Goal: Task Accomplishment & Management: Manage account settings

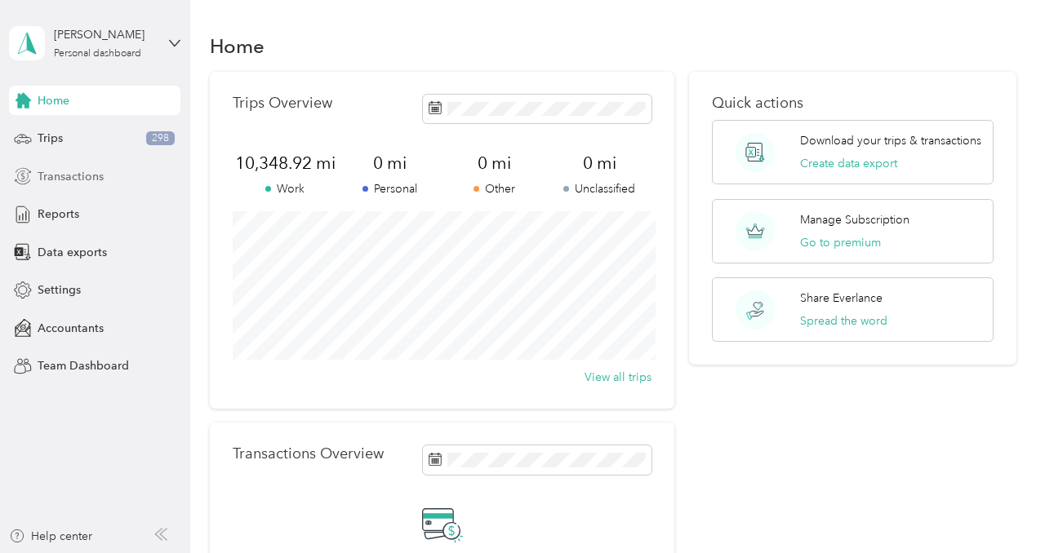
click at [76, 175] on span "Transactions" at bounding box center [71, 176] width 66 height 17
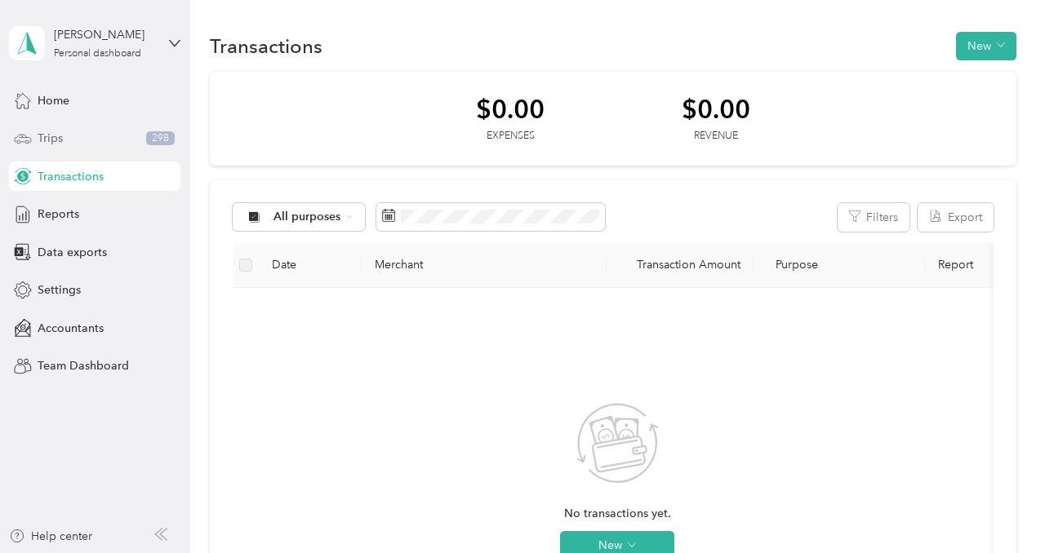
click at [56, 140] on span "Trips" at bounding box center [50, 138] width 25 height 17
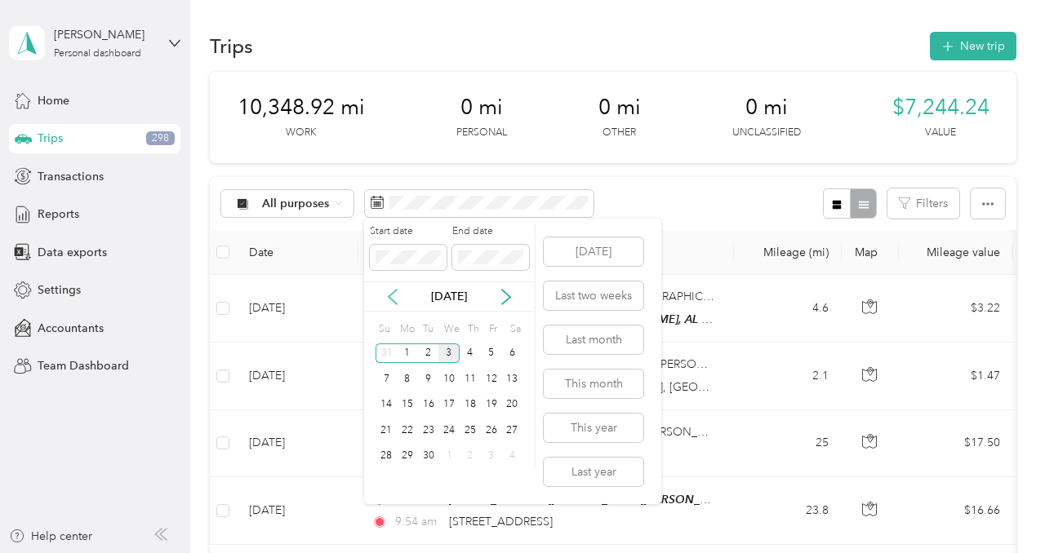
click at [392, 298] on icon at bounding box center [392, 297] width 16 height 16
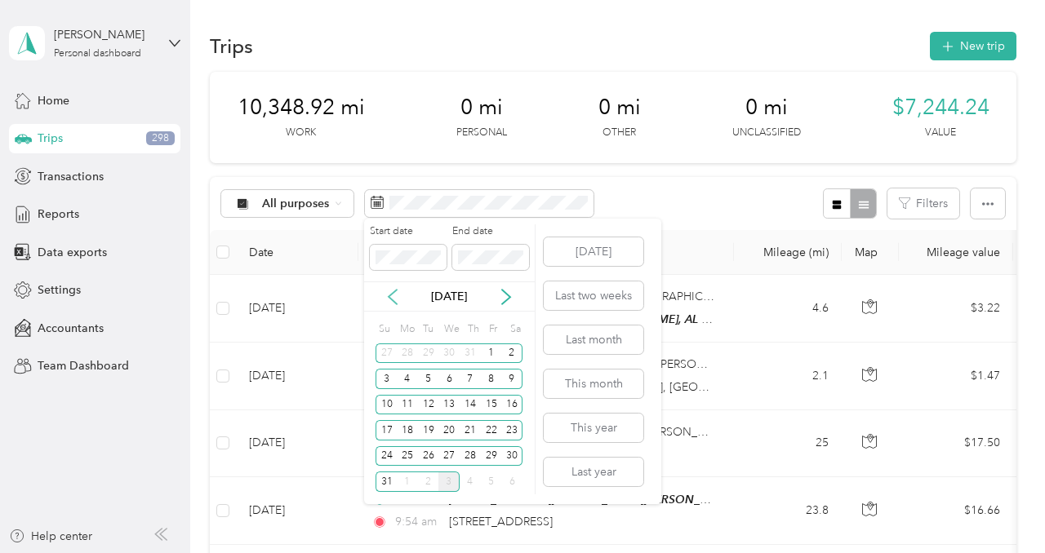
click at [392, 298] on icon at bounding box center [392, 297] width 16 height 16
click at [389, 349] on div "1" at bounding box center [386, 354] width 21 height 20
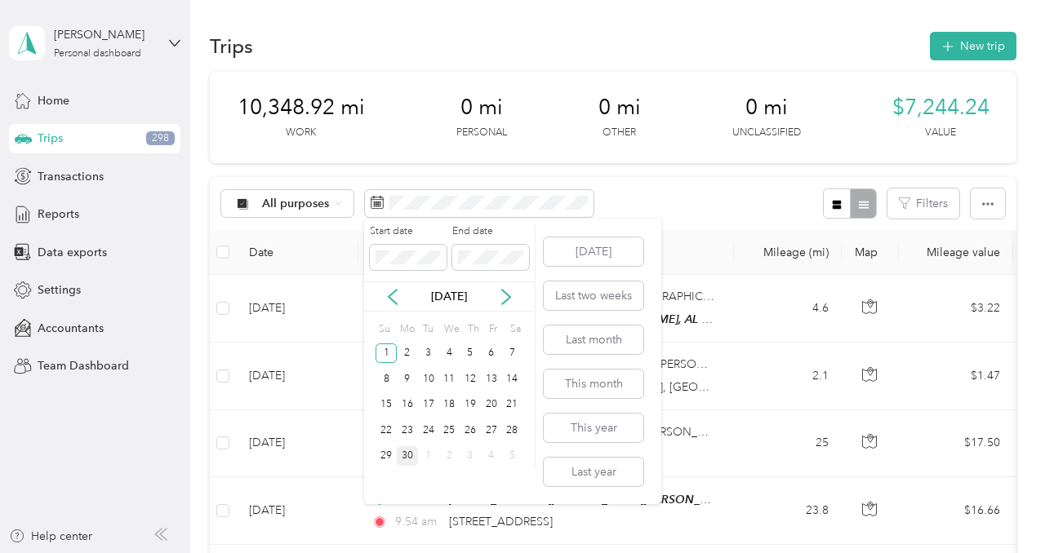
click at [411, 454] on div "30" at bounding box center [407, 457] width 21 height 20
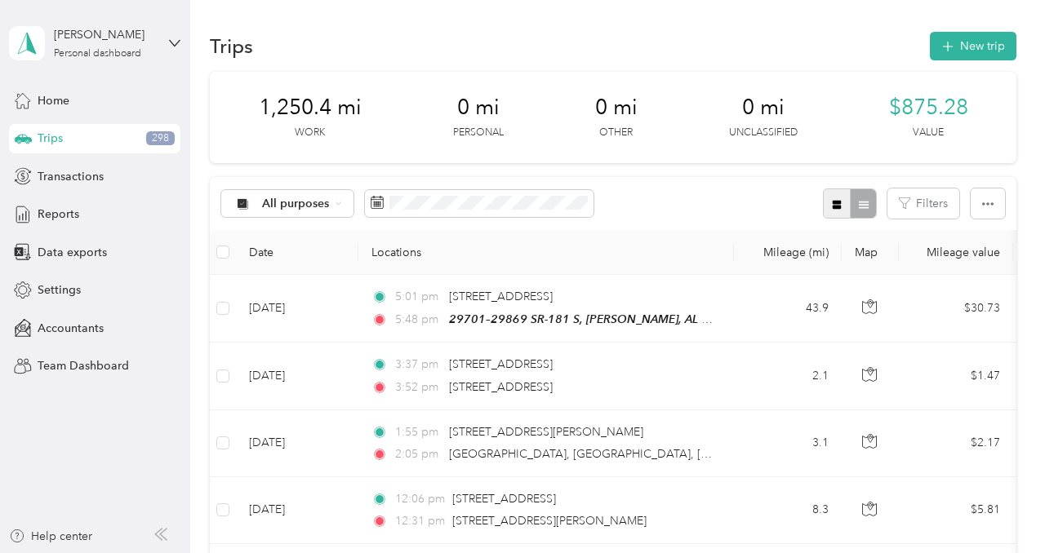
click at [842, 209] on icon "button" at bounding box center [836, 204] width 11 height 11
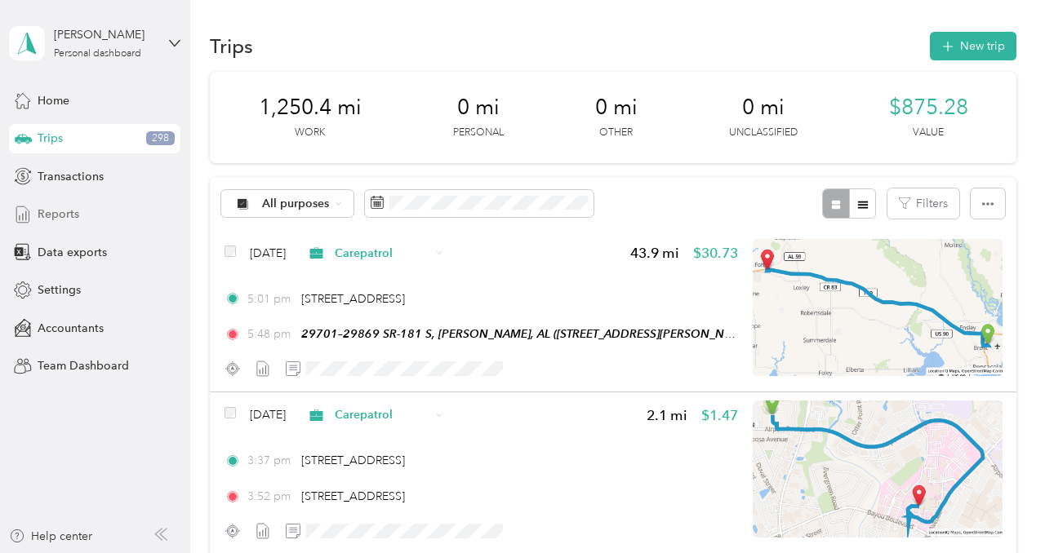
click at [70, 213] on span "Reports" at bounding box center [59, 214] width 42 height 17
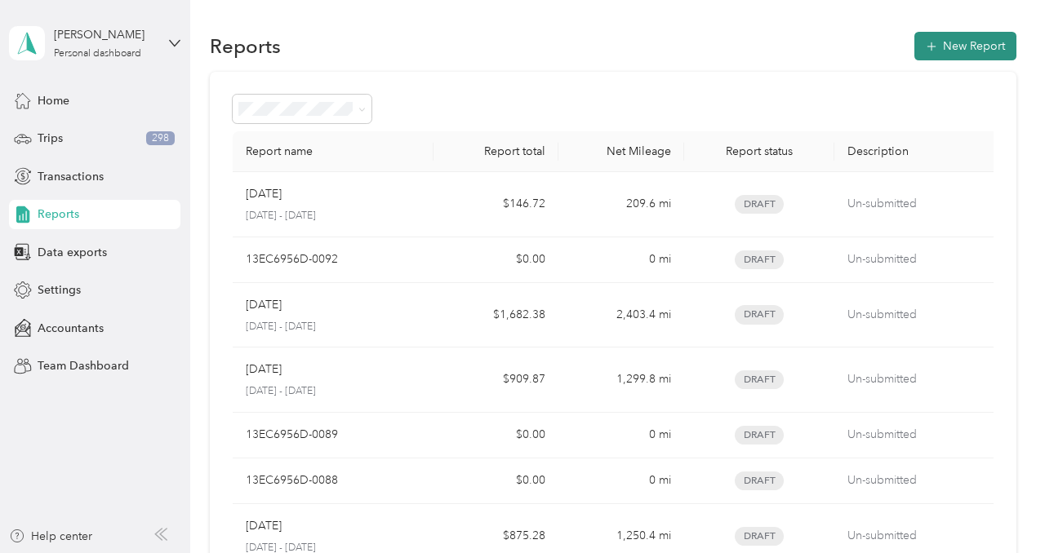
click at [957, 52] on button "New Report" at bounding box center [965, 46] width 102 height 29
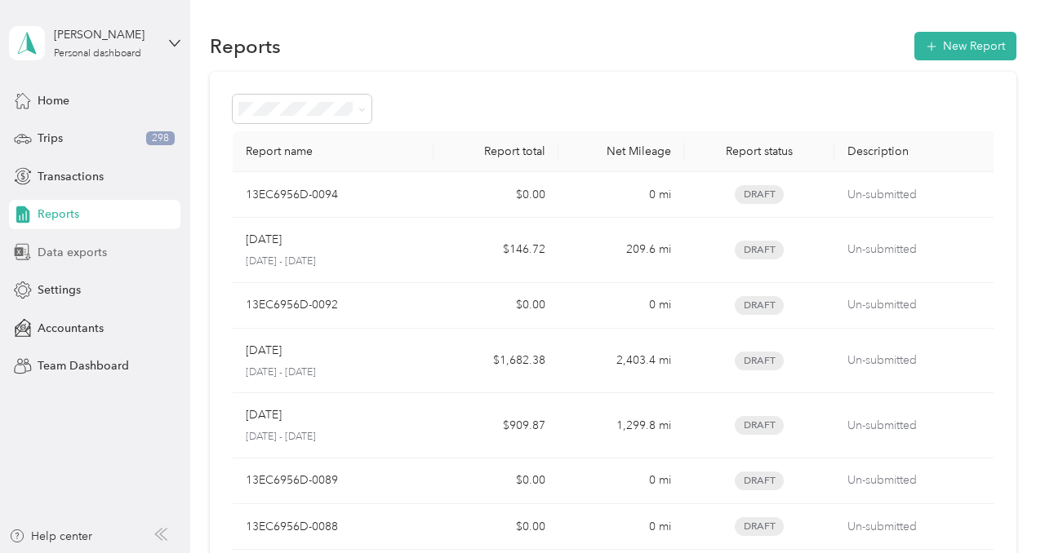
click at [87, 251] on span "Data exports" at bounding box center [72, 252] width 69 height 17
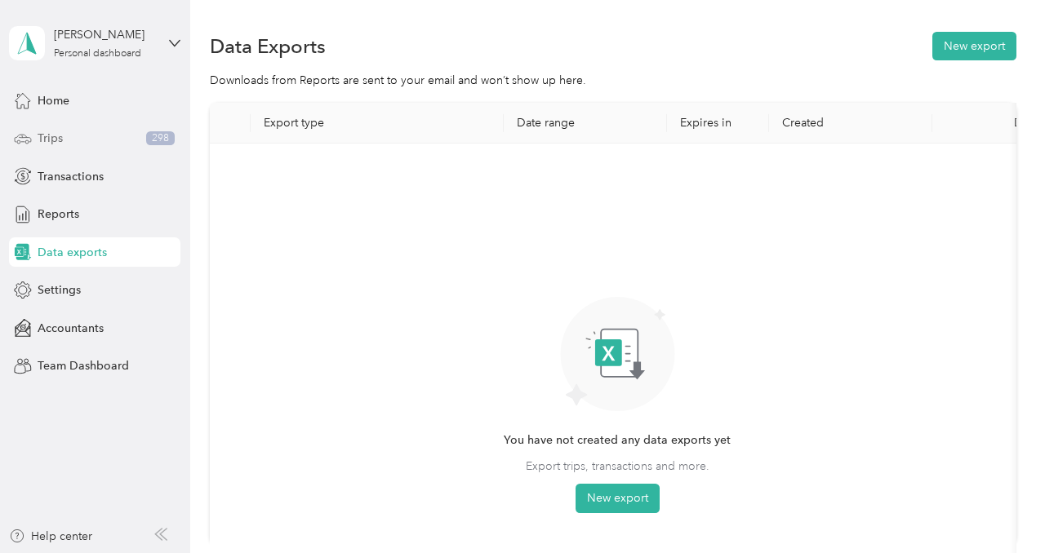
click at [124, 136] on div "Trips 298" at bounding box center [94, 138] width 171 height 29
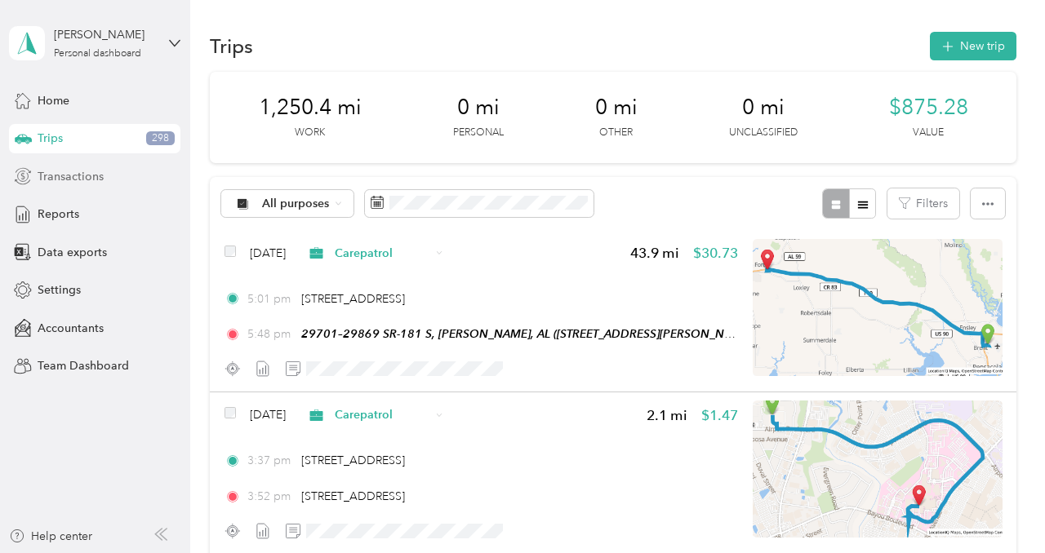
click at [73, 173] on span "Transactions" at bounding box center [71, 176] width 66 height 17
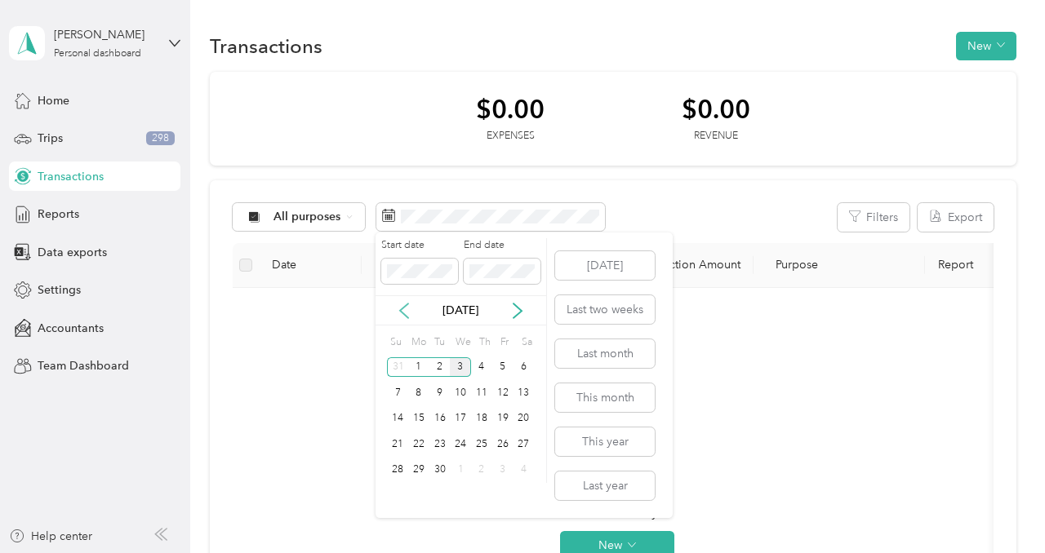
click at [402, 312] on icon at bounding box center [404, 311] width 8 height 15
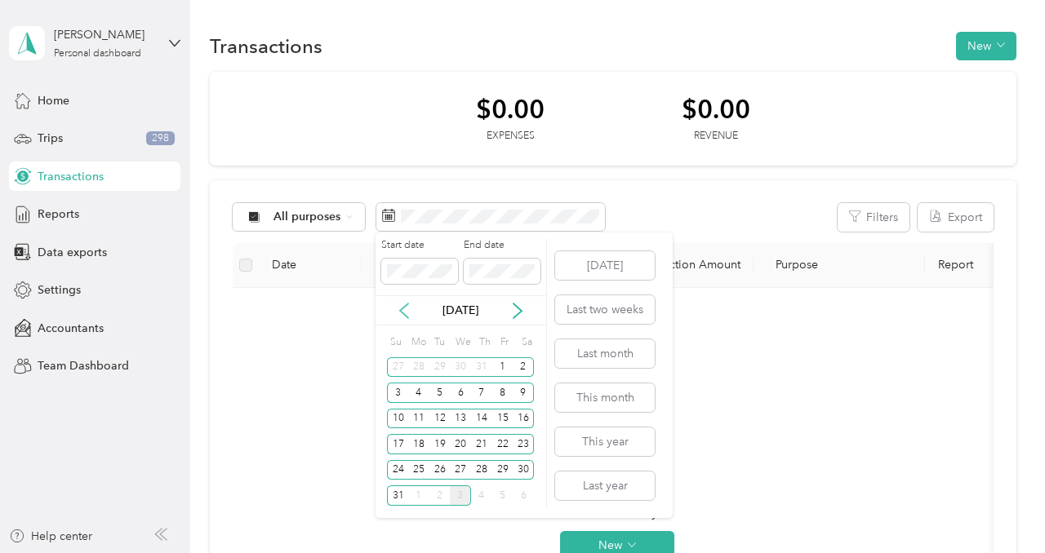
click at [402, 312] on icon at bounding box center [404, 311] width 8 height 15
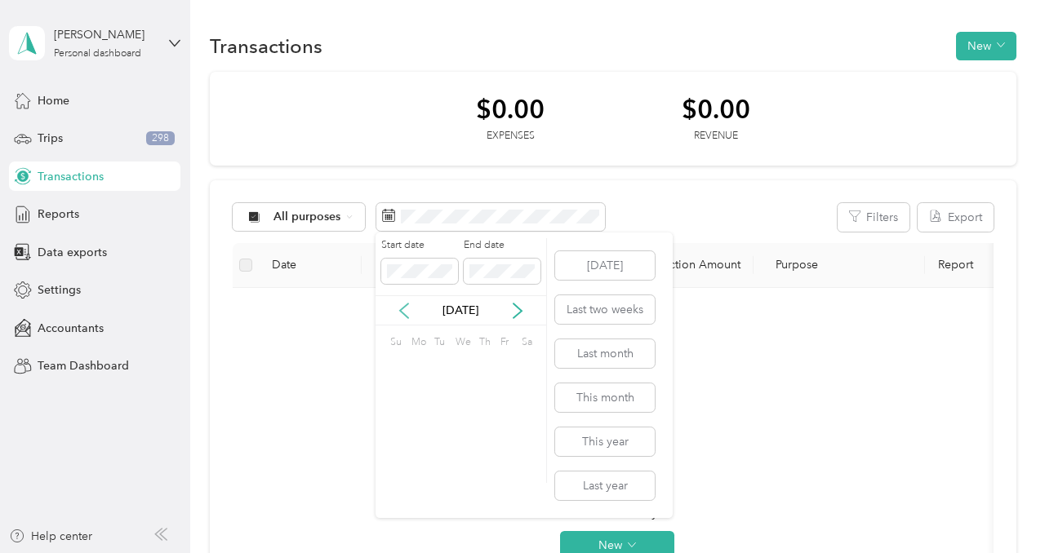
click at [402, 312] on icon at bounding box center [404, 311] width 8 height 15
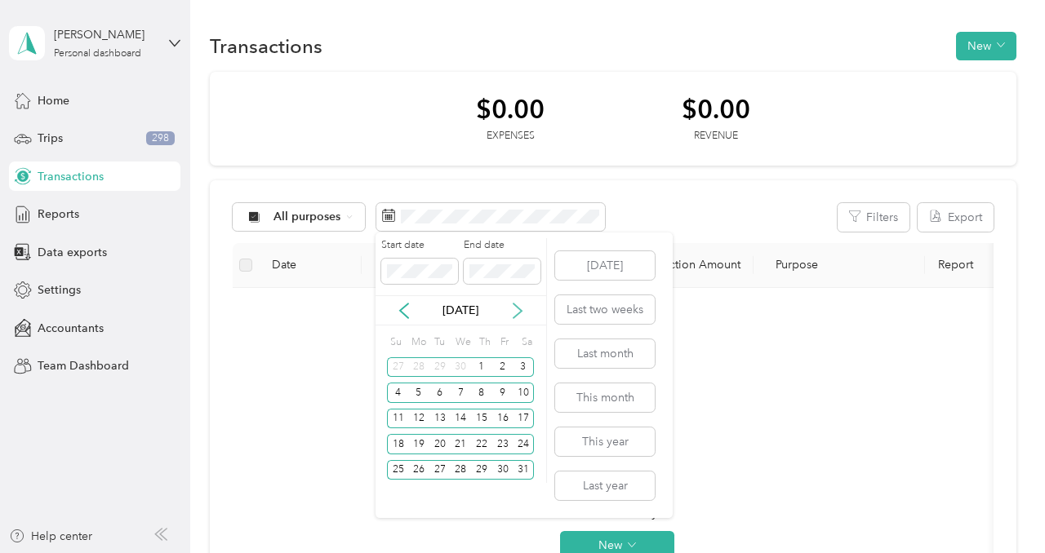
click at [512, 308] on icon at bounding box center [517, 311] width 16 height 16
click at [397, 368] on div "1" at bounding box center [397, 368] width 21 height 20
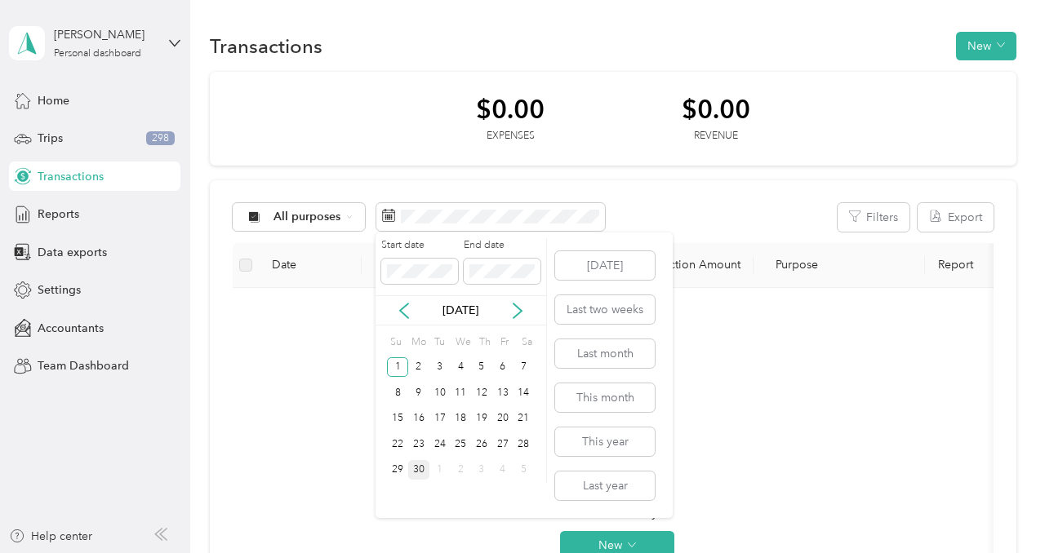
click at [423, 467] on div "30" at bounding box center [418, 470] width 21 height 20
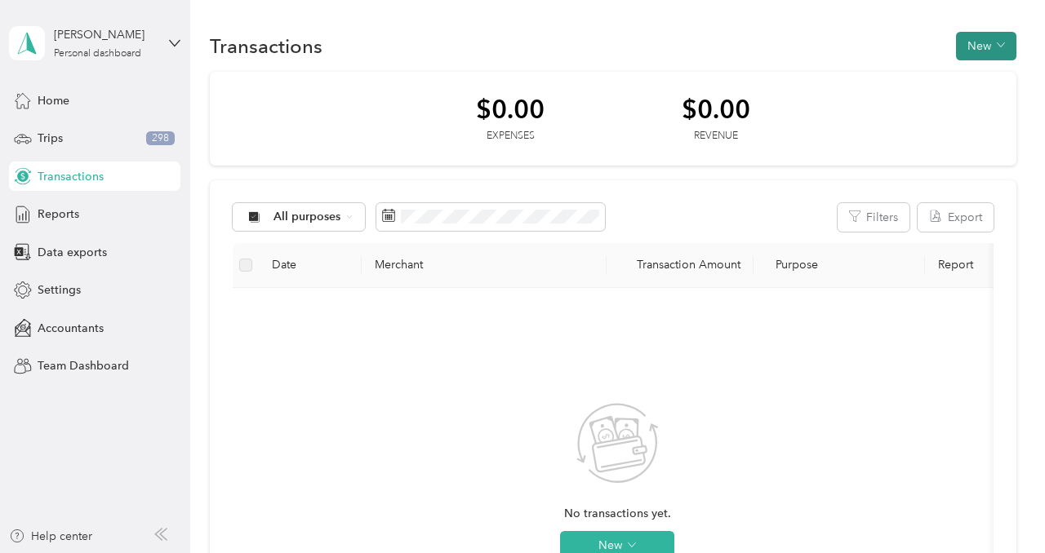
click at [991, 43] on button "New" at bounding box center [986, 46] width 60 height 29
click at [813, 44] on div "Transactions New" at bounding box center [613, 46] width 807 height 34
click at [108, 144] on div "Trips 298" at bounding box center [94, 138] width 171 height 29
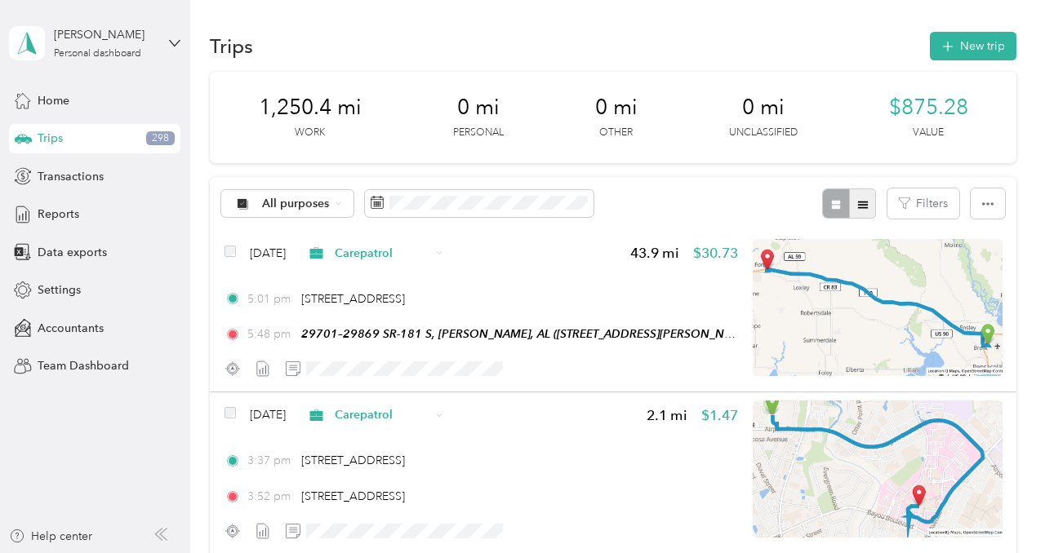
click at [864, 205] on button "button" at bounding box center [863, 204] width 28 height 30
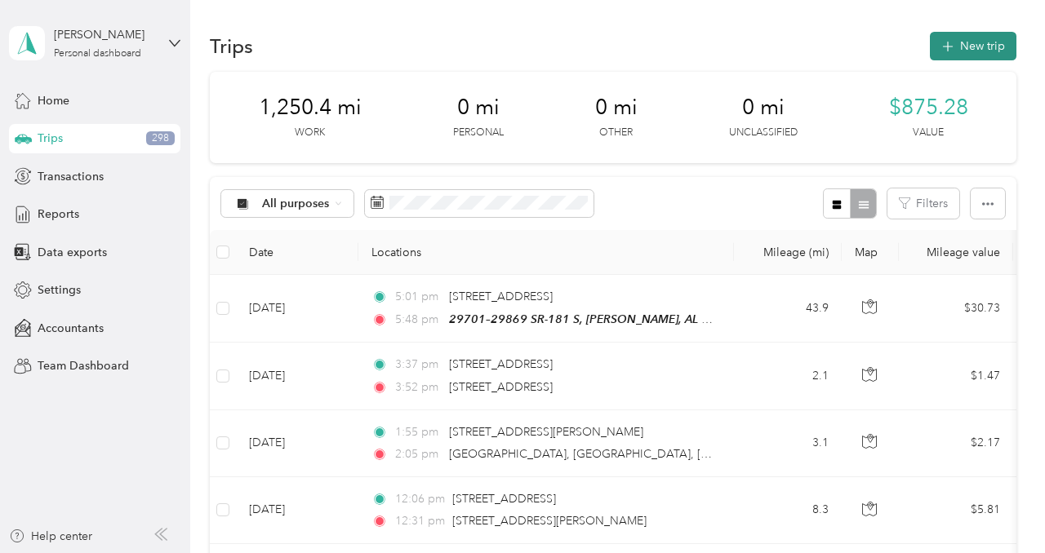
click at [975, 49] on button "New trip" at bounding box center [973, 46] width 87 height 29
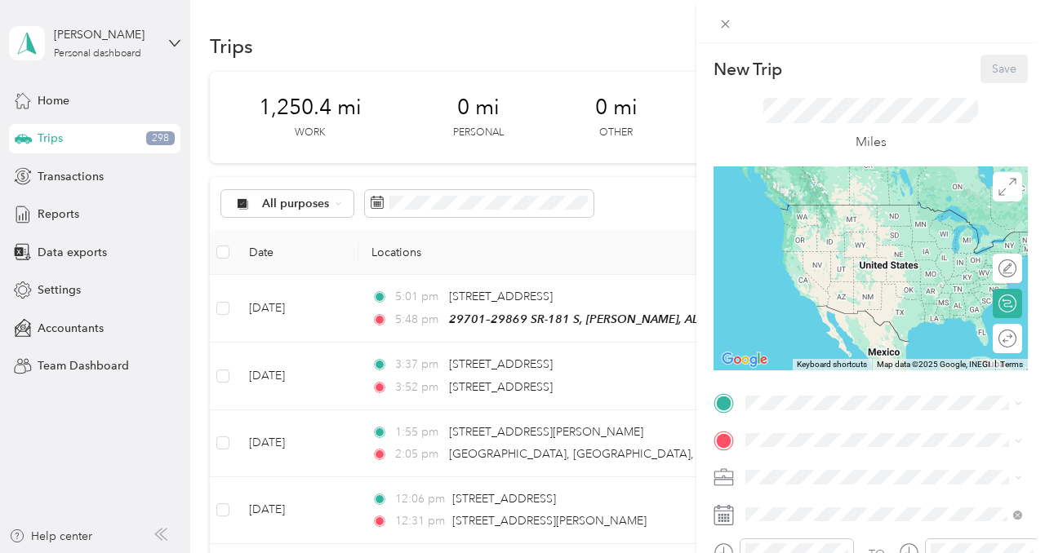
click at [635, 24] on div "New Trip Save This trip cannot be edited because it is either under review, app…" at bounding box center [522, 276] width 1045 height 553
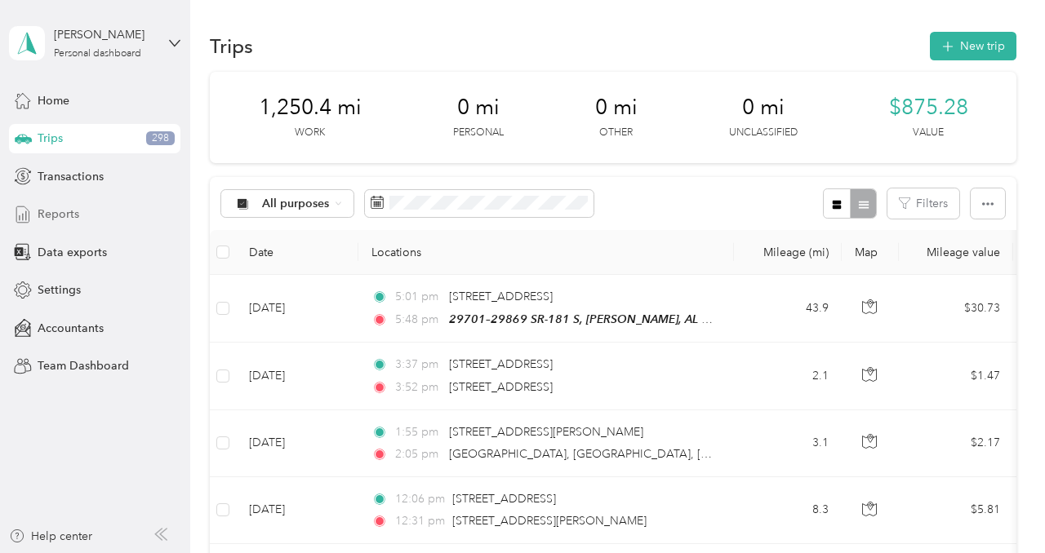
click at [68, 215] on span "Reports" at bounding box center [59, 214] width 42 height 17
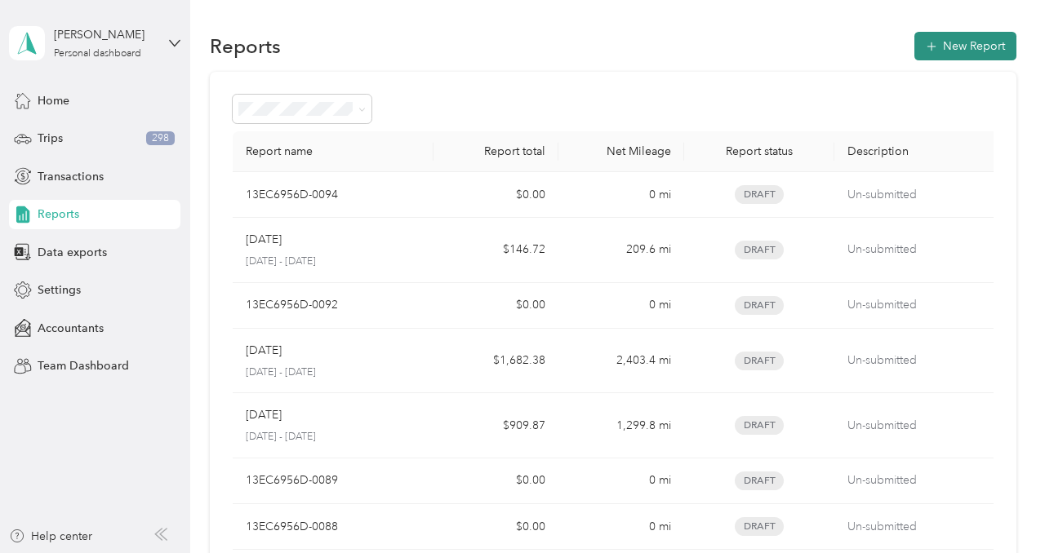
click at [938, 49] on icon "button" at bounding box center [932, 46] width 16 height 16
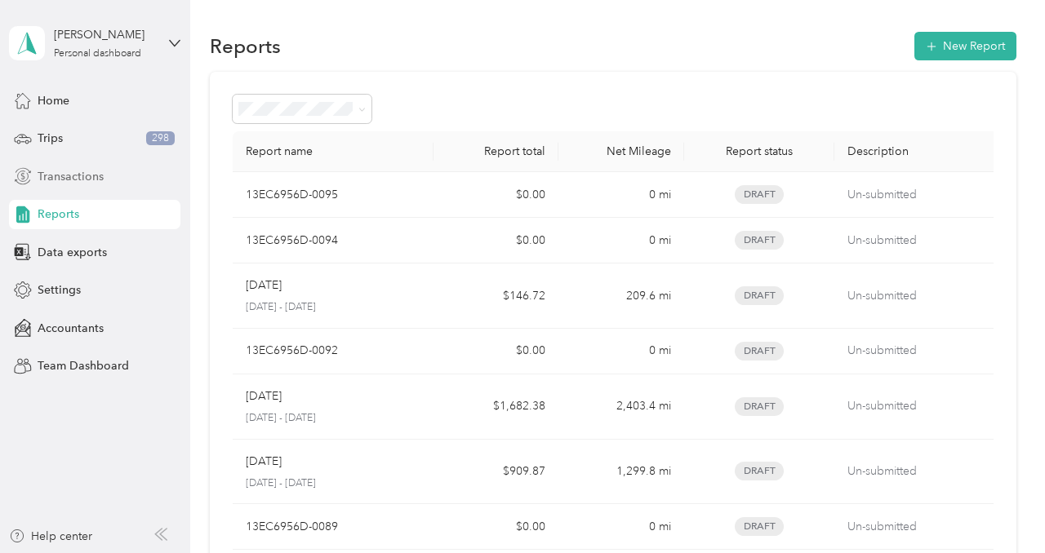
click at [61, 180] on span "Transactions" at bounding box center [71, 176] width 66 height 17
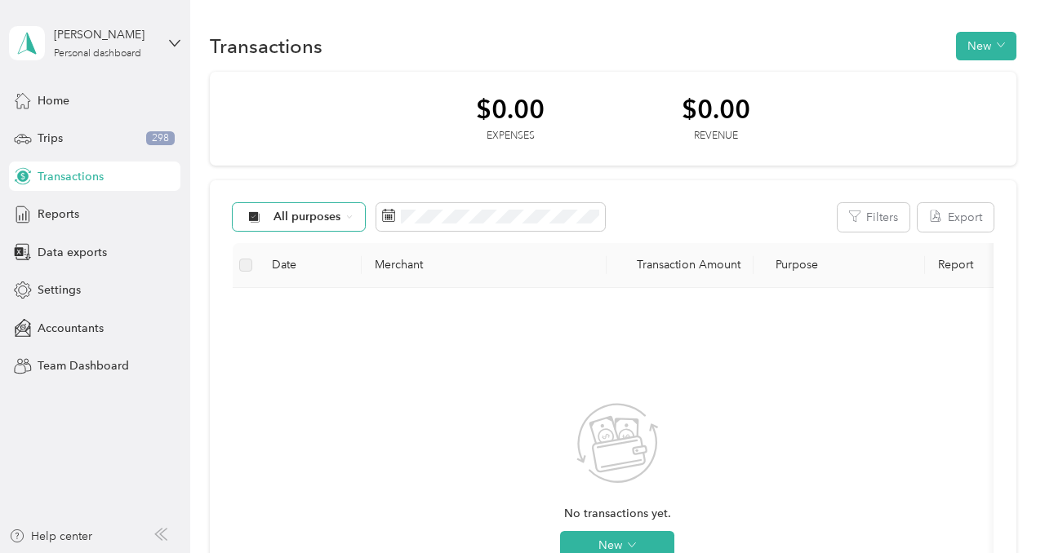
click at [351, 215] on icon at bounding box center [349, 217] width 7 height 7
click at [323, 358] on span "Carepatrol" at bounding box center [312, 361] width 79 height 17
click at [61, 100] on span "Home" at bounding box center [54, 100] width 32 height 17
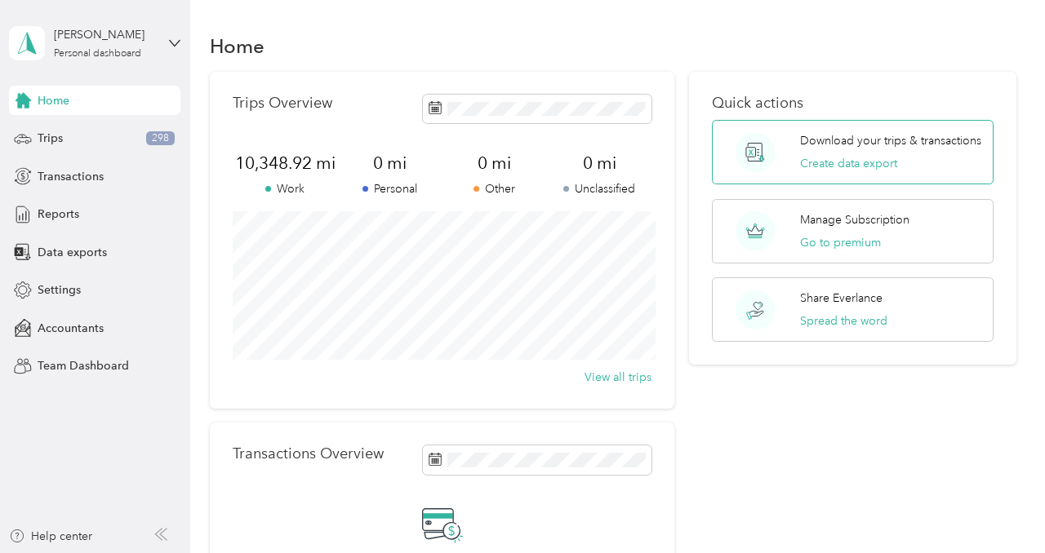
click at [875, 153] on div "Download your trips & transactions Create data export" at bounding box center [890, 152] width 181 height 40
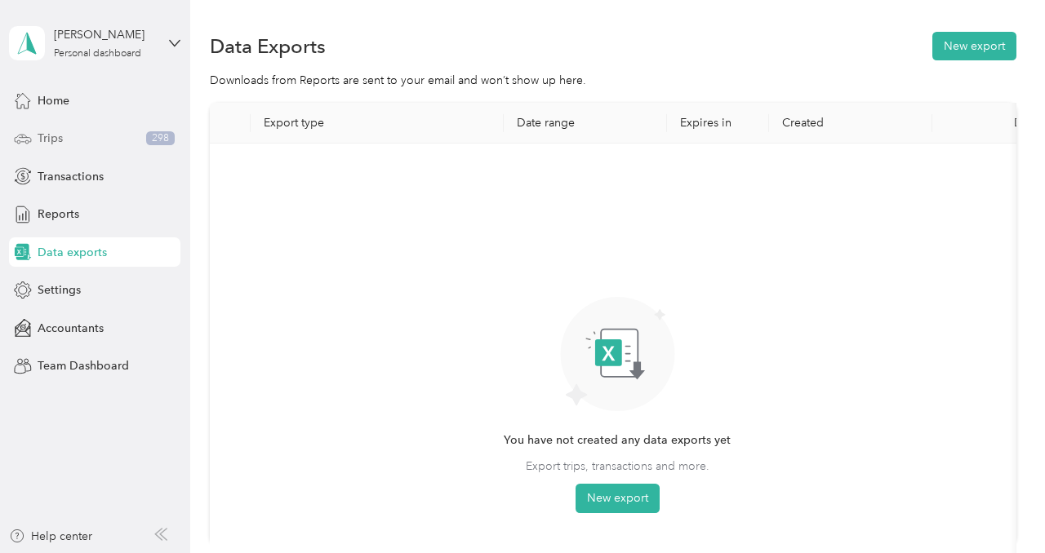
click at [70, 139] on div "Trips 298" at bounding box center [94, 138] width 171 height 29
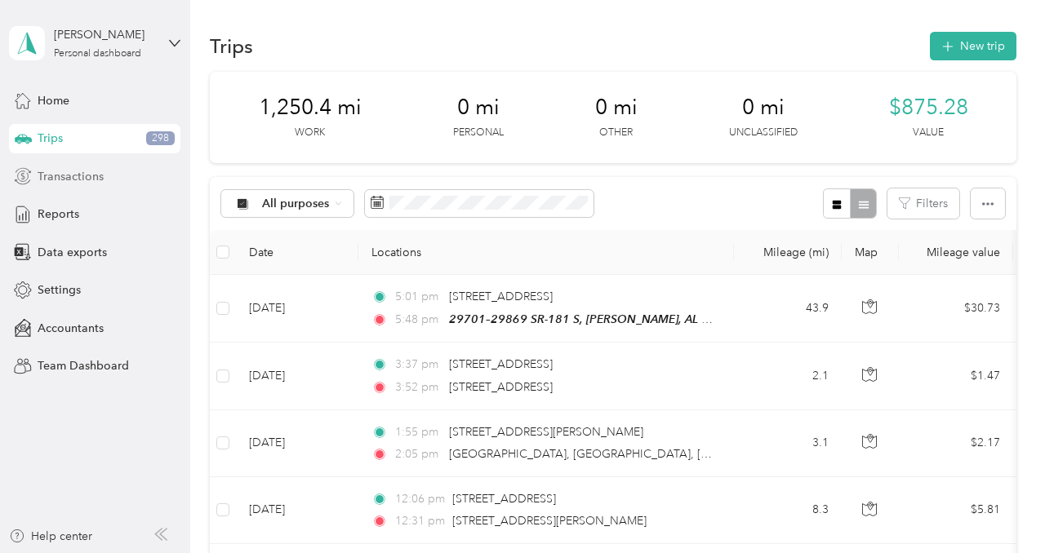
click at [65, 181] on span "Transactions" at bounding box center [71, 176] width 66 height 17
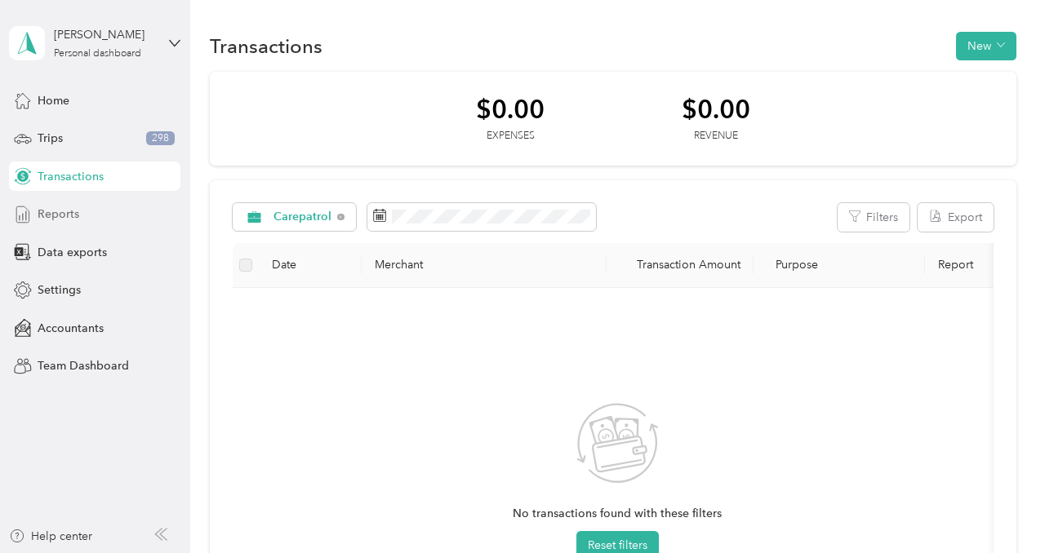
click at [57, 215] on span "Reports" at bounding box center [59, 214] width 42 height 17
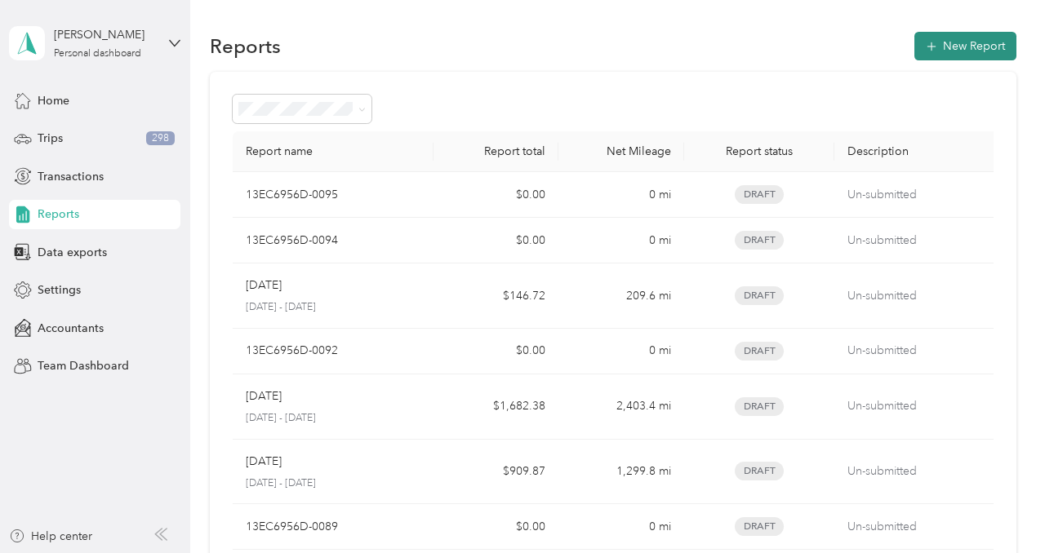
click at [962, 44] on button "New Report" at bounding box center [965, 46] width 102 height 29
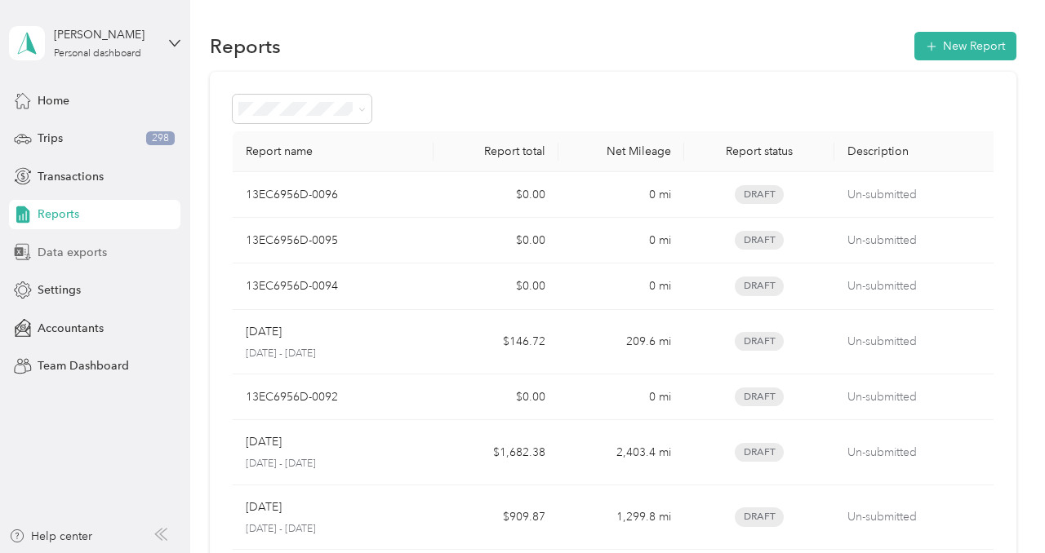
click at [89, 251] on span "Data exports" at bounding box center [72, 252] width 69 height 17
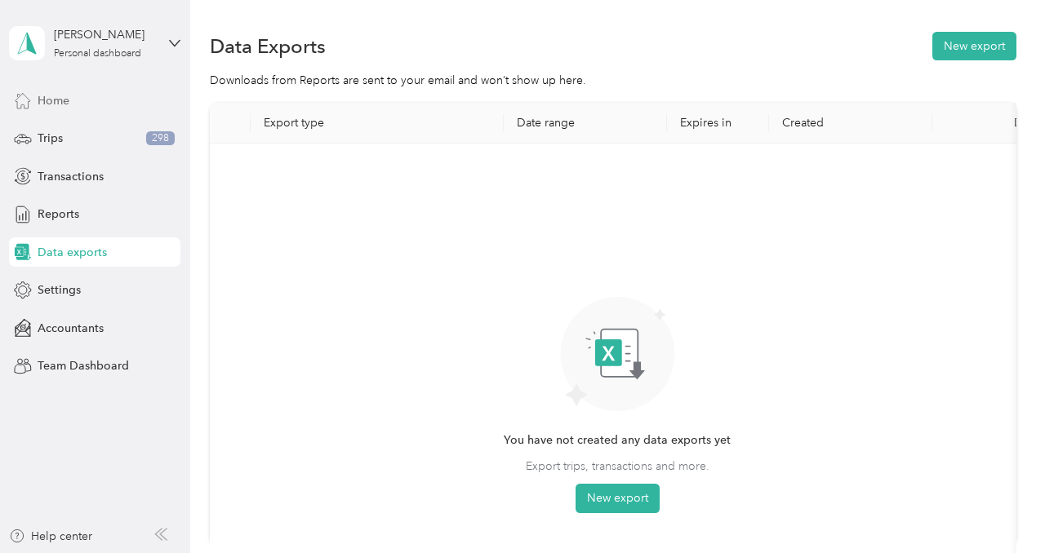
click at [72, 100] on div "Home" at bounding box center [94, 100] width 171 height 29
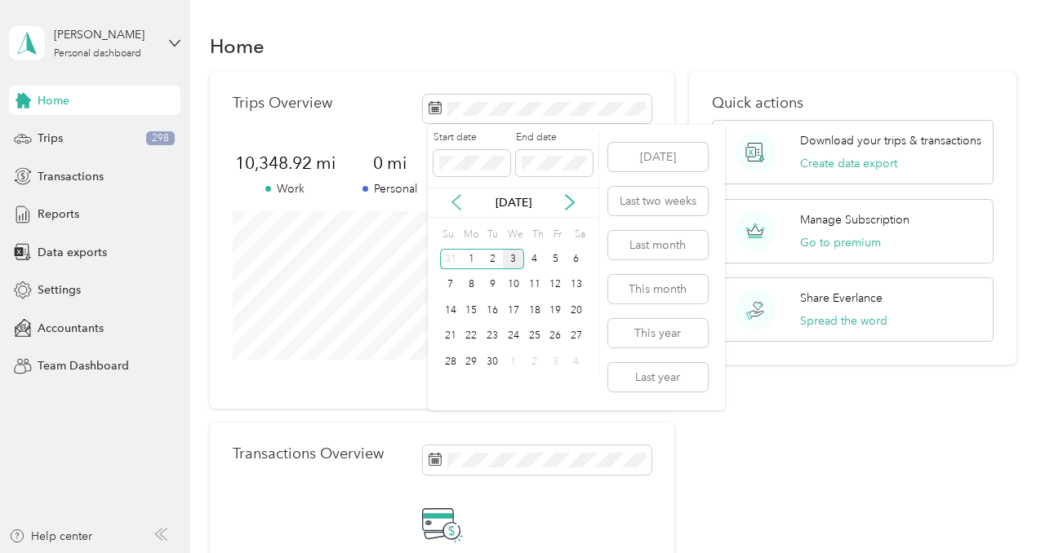
click at [463, 199] on icon at bounding box center [456, 202] width 16 height 16
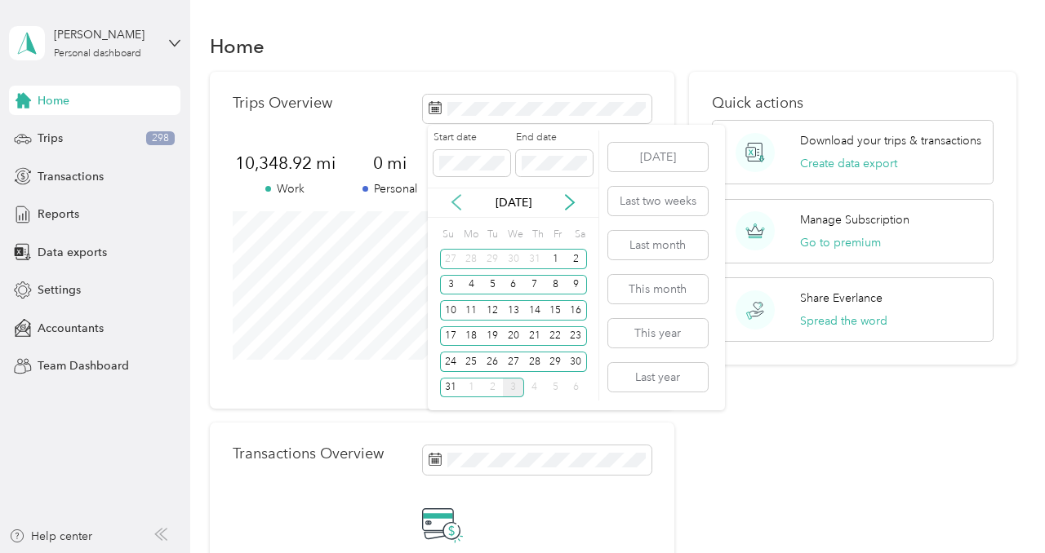
click at [463, 199] on icon at bounding box center [456, 202] width 16 height 16
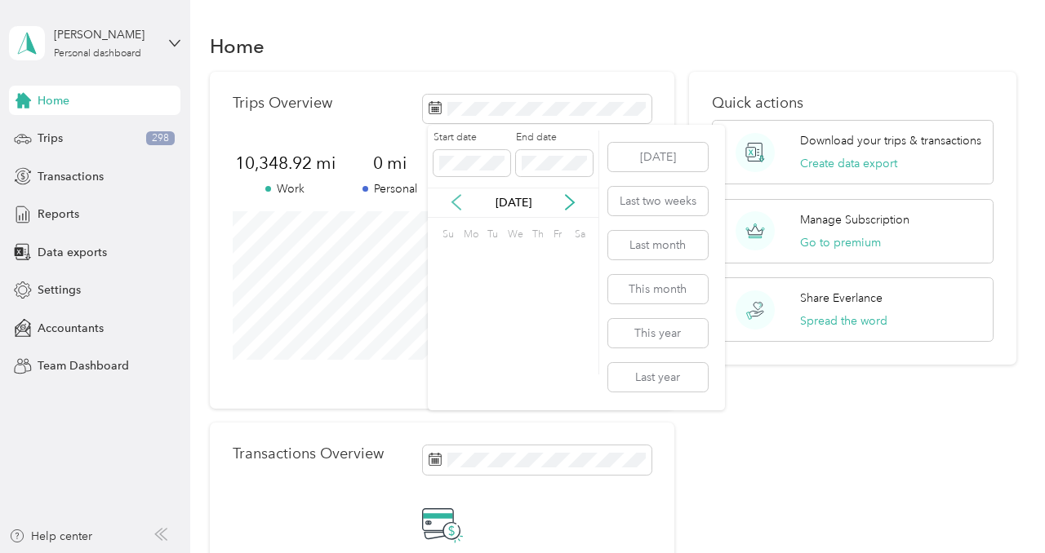
click at [463, 199] on icon at bounding box center [456, 202] width 16 height 16
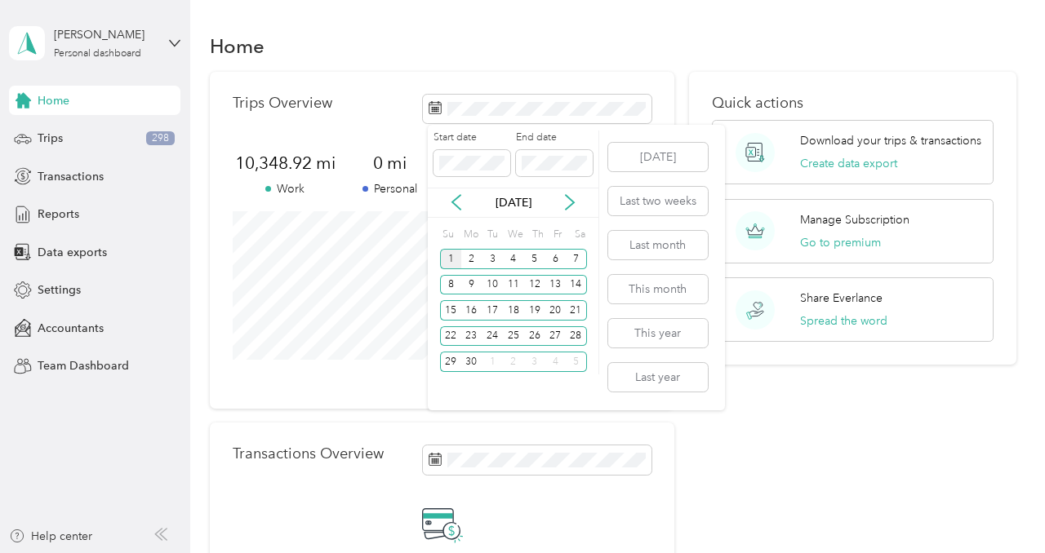
click at [451, 257] on div "1" at bounding box center [450, 259] width 21 height 20
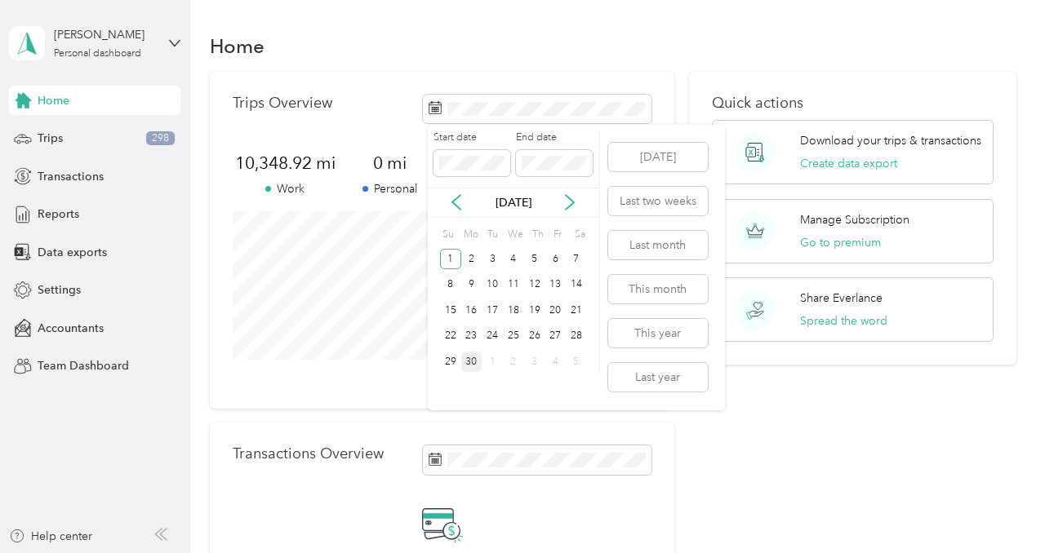
click at [470, 362] on div "30" at bounding box center [471, 362] width 21 height 20
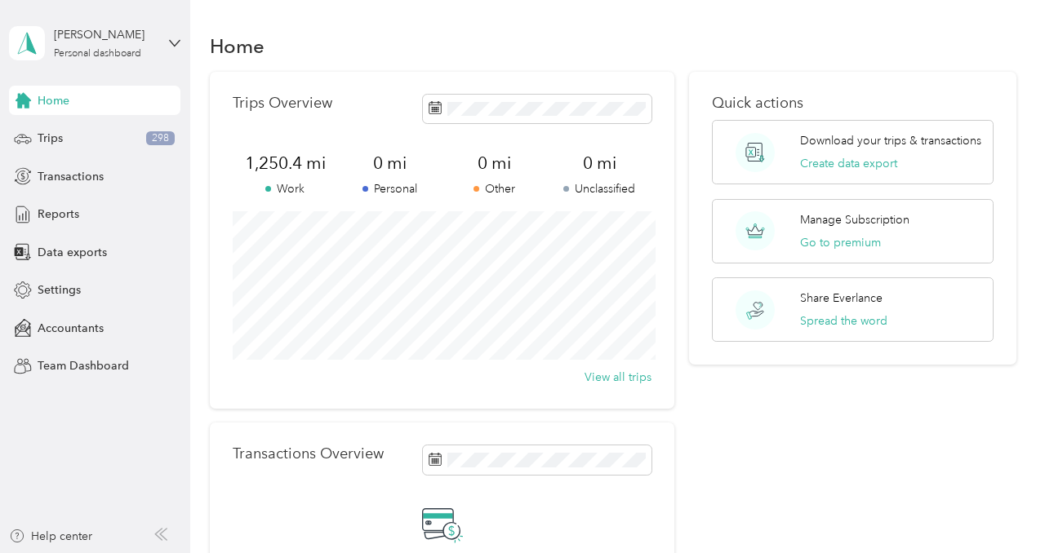
click at [794, 448] on div "Quick actions Download your trips & transactions Create data export Manage Subs…" at bounding box center [853, 367] width 328 height 590
click at [104, 142] on div "Trips 298" at bounding box center [94, 138] width 171 height 29
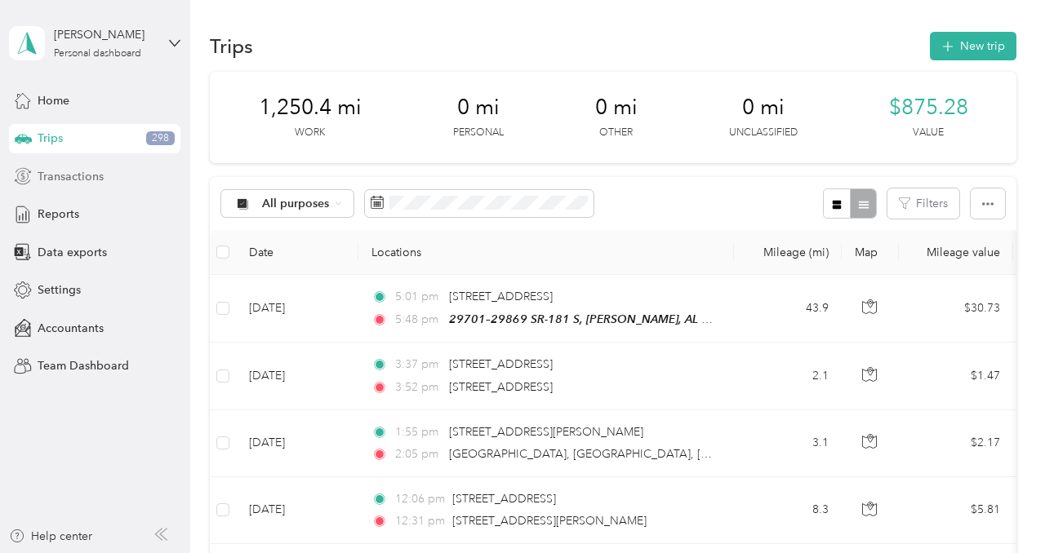
click at [75, 178] on span "Transactions" at bounding box center [71, 176] width 66 height 17
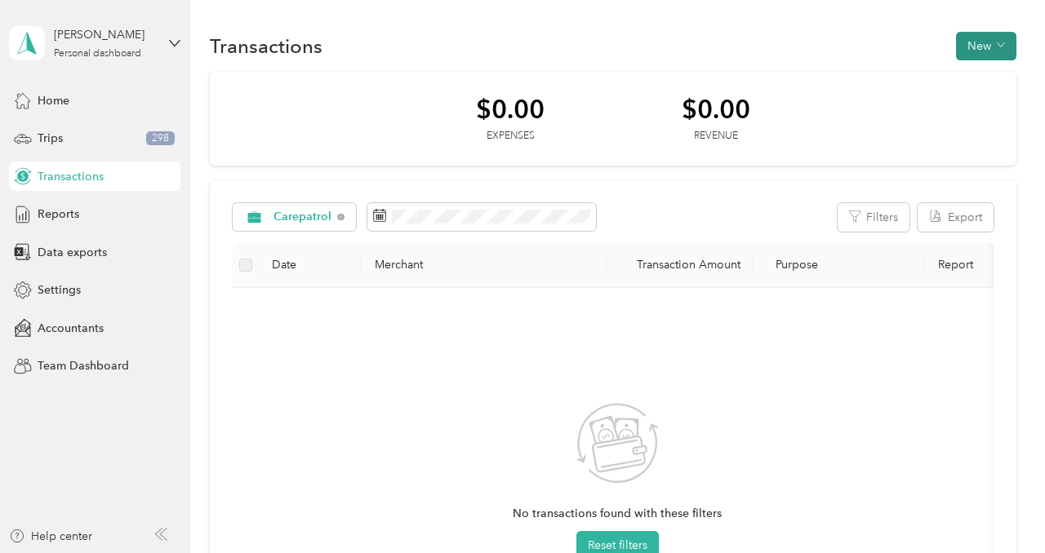
click at [993, 42] on button "New" at bounding box center [986, 46] width 60 height 29
click at [91, 211] on div "Reports" at bounding box center [94, 214] width 171 height 29
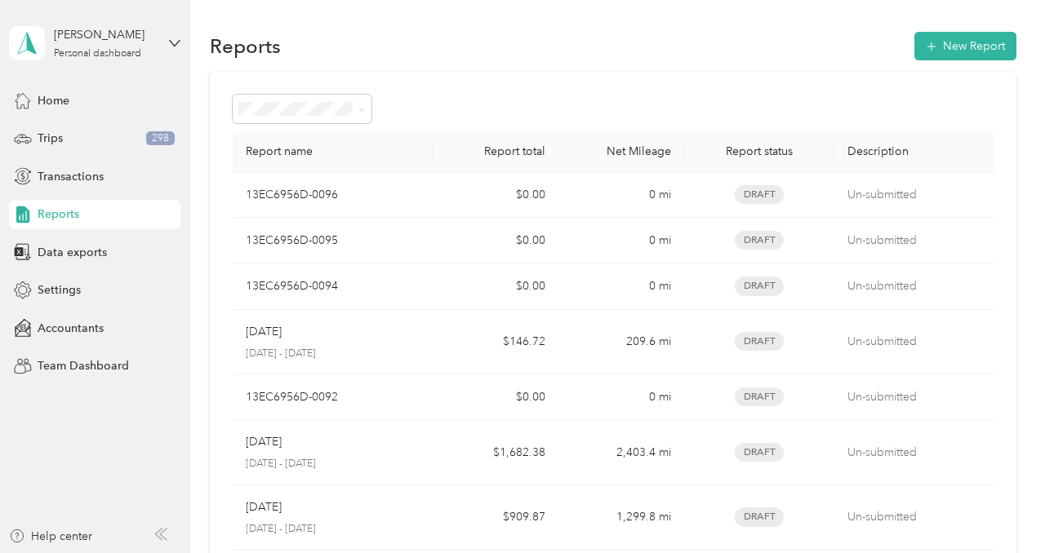
click at [1037, 346] on div "Reports New Report Report name Report total Net Mileage Report status Descripti…" at bounding box center [613, 432] width 847 height 864
click at [963, 47] on button "New Report" at bounding box center [965, 46] width 102 height 29
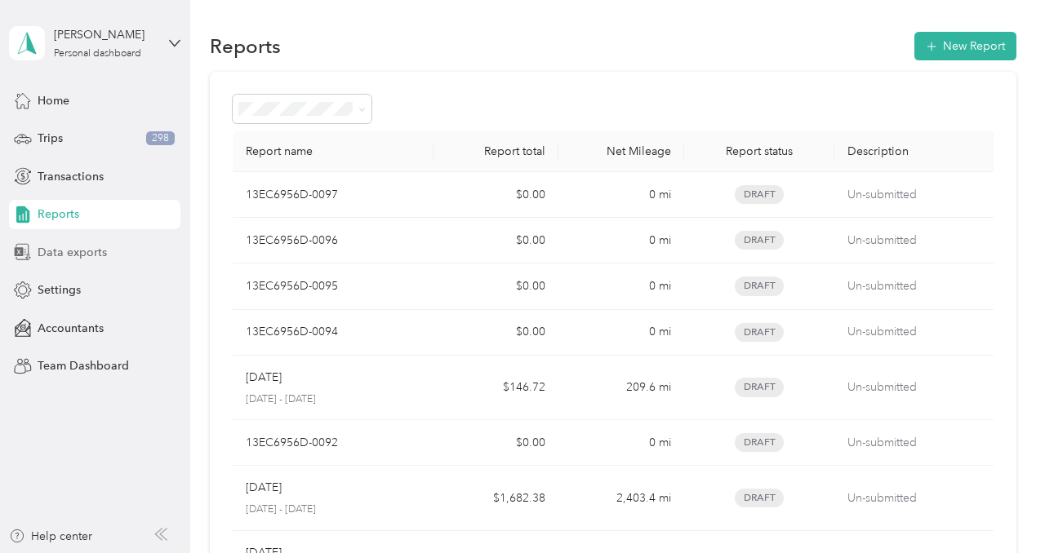
click at [98, 255] on span "Data exports" at bounding box center [72, 252] width 69 height 17
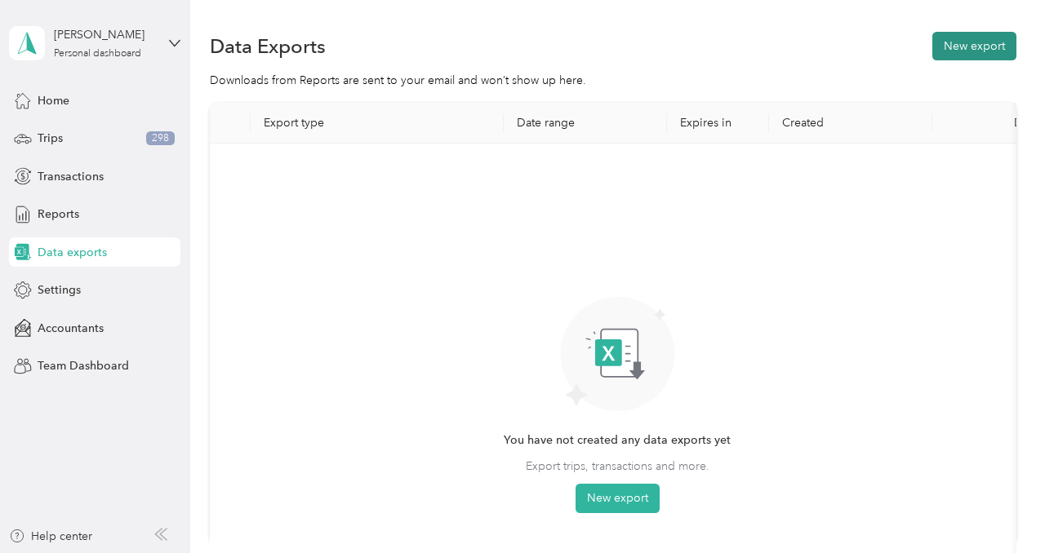
click at [959, 44] on button "New export" at bounding box center [974, 46] width 84 height 29
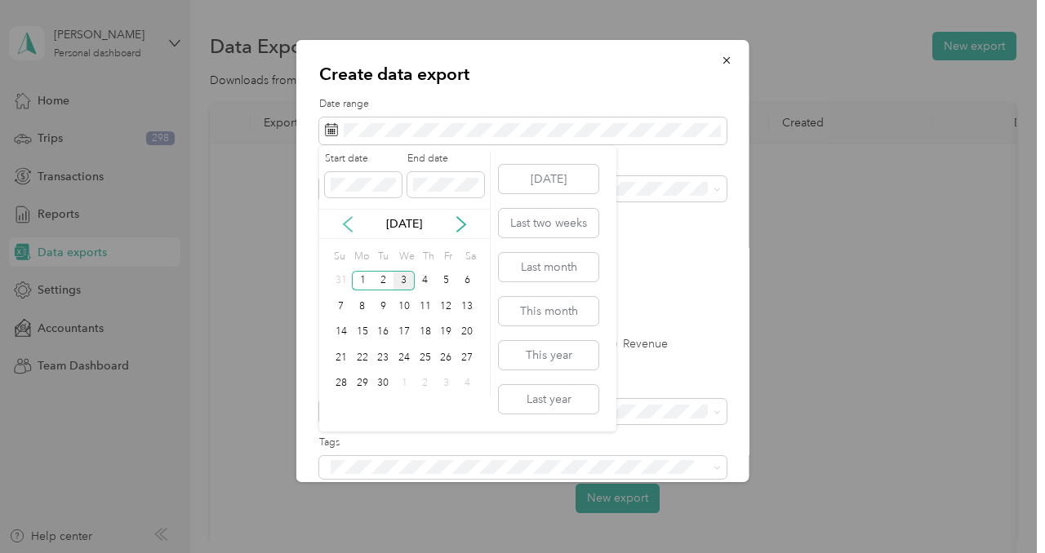
click at [346, 220] on icon at bounding box center [348, 224] width 16 height 16
click at [344, 278] on div "1" at bounding box center [341, 281] width 21 height 20
click at [363, 386] on div "30" at bounding box center [362, 384] width 21 height 20
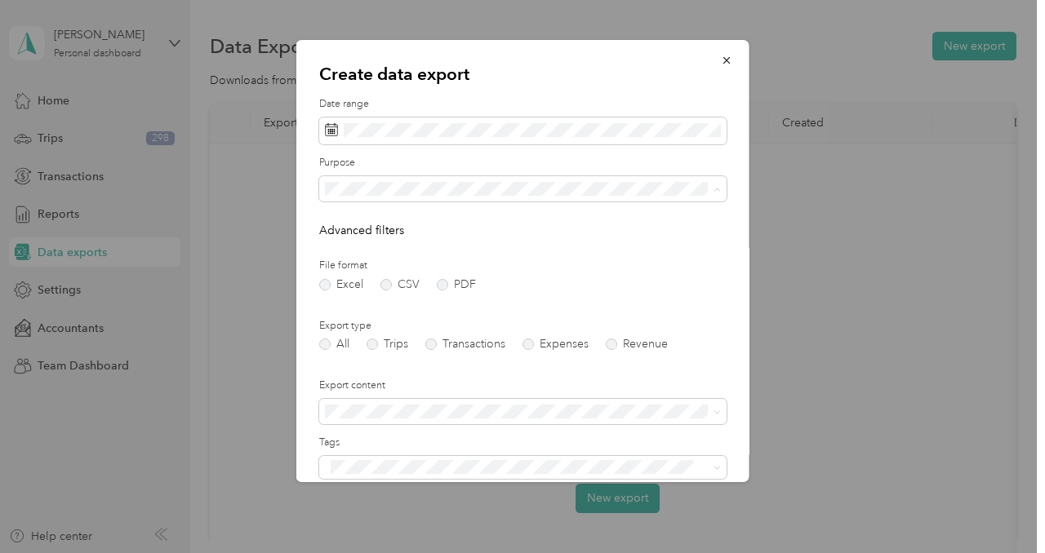
click at [357, 305] on li "Carepatrol" at bounding box center [522, 303] width 407 height 29
click at [646, 245] on form "Date range Purpose Advanced filters File format Excel CSV PDF Export type All T…" at bounding box center [522, 353] width 407 height 513
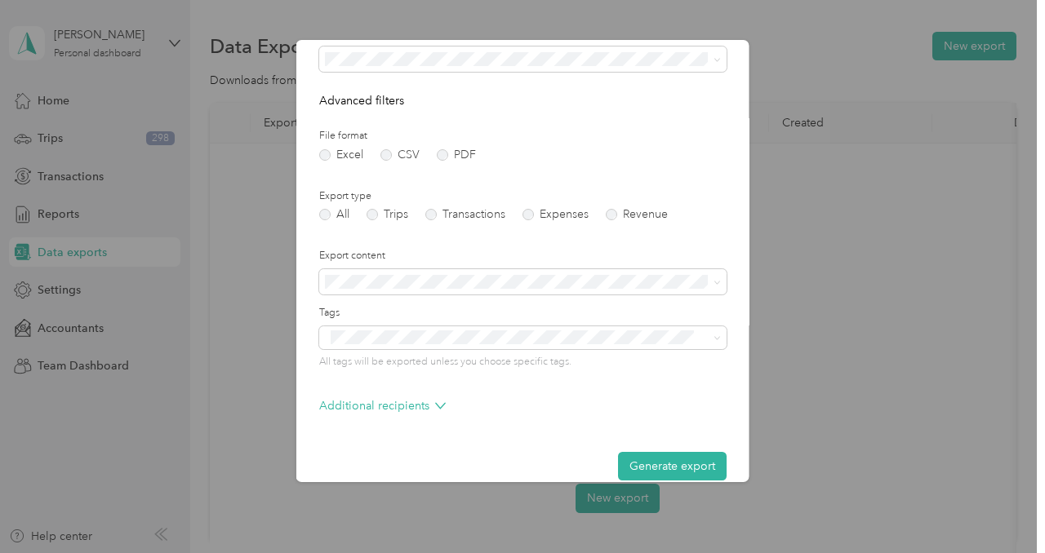
scroll to position [131, 0]
click at [568, 459] on div "Generate export" at bounding box center [522, 465] width 407 height 29
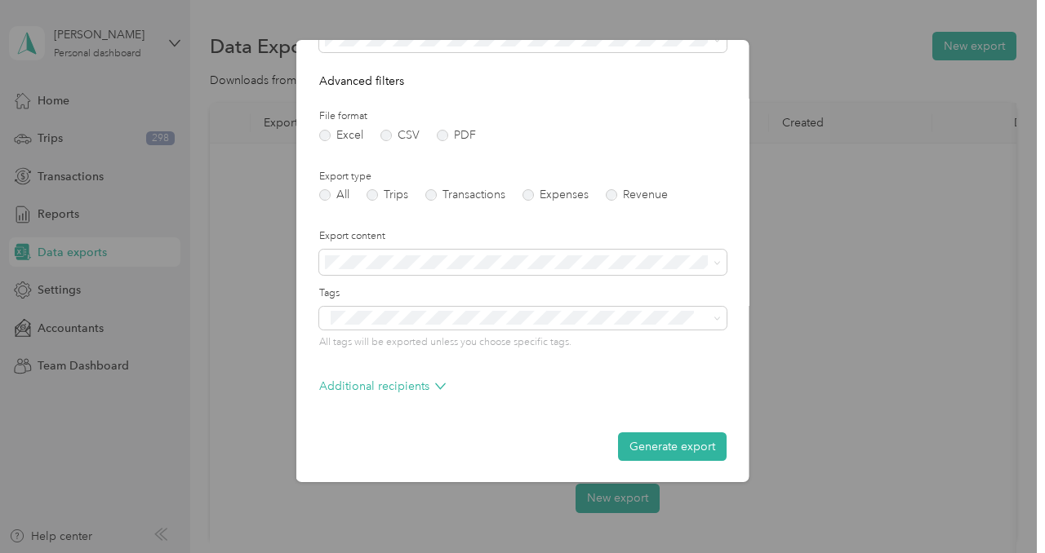
scroll to position [150, 0]
click at [440, 386] on icon at bounding box center [439, 387] width 9 height 6
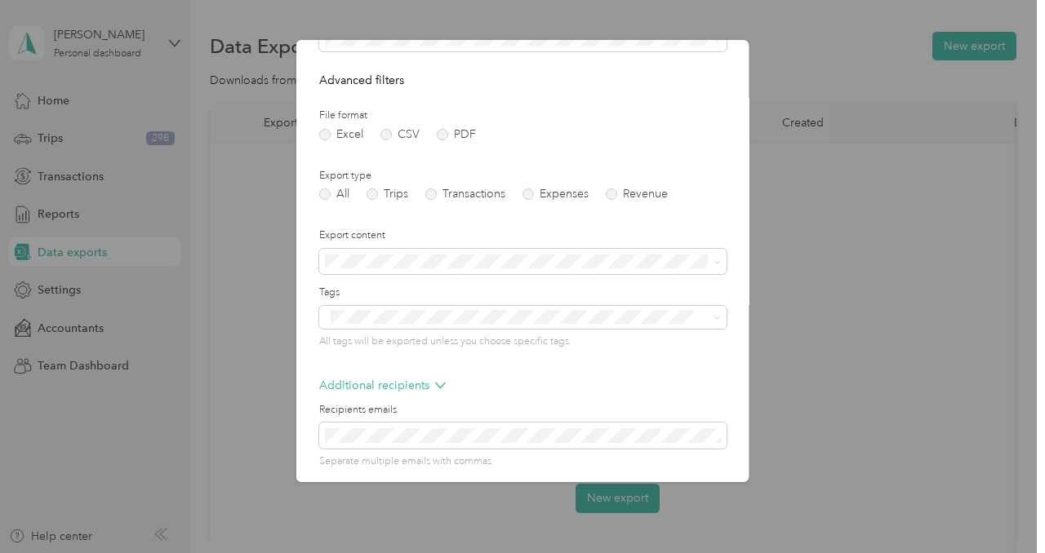
click at [563, 461] on p "Separate multiple emails with commas" at bounding box center [522, 462] width 407 height 15
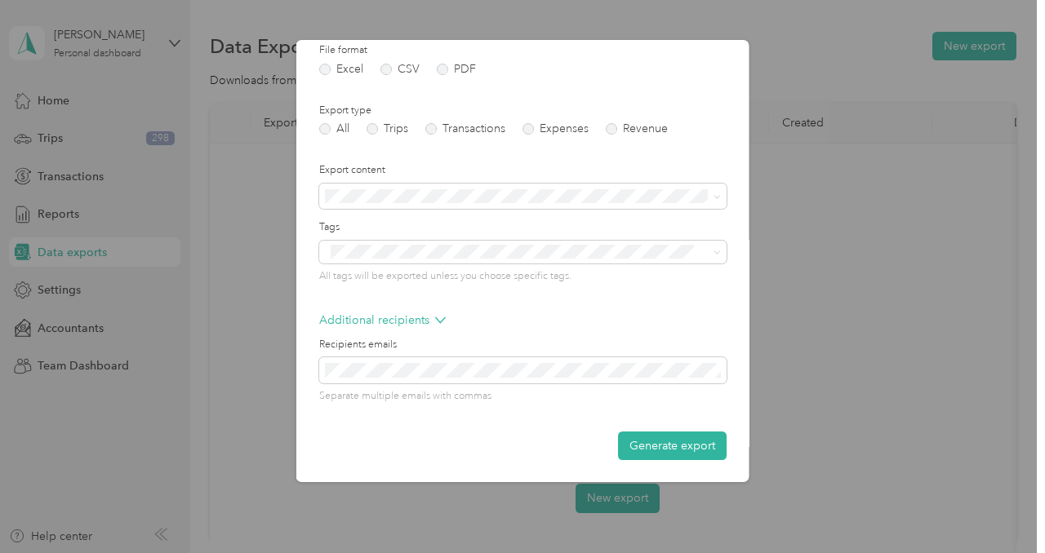
scroll to position [216, 0]
click at [660, 451] on button "Generate export" at bounding box center [672, 445] width 109 height 29
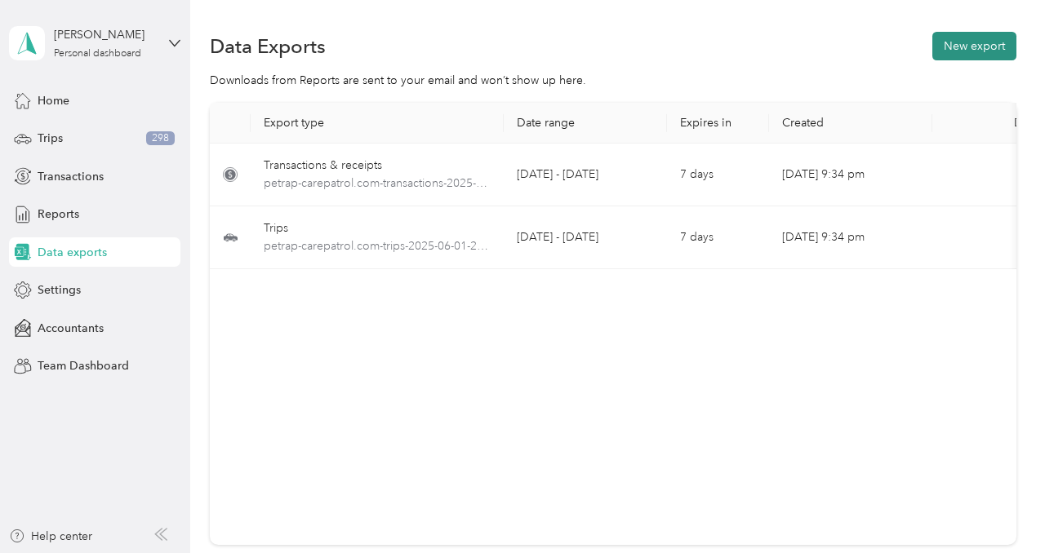
click at [974, 54] on button "New export" at bounding box center [974, 46] width 84 height 29
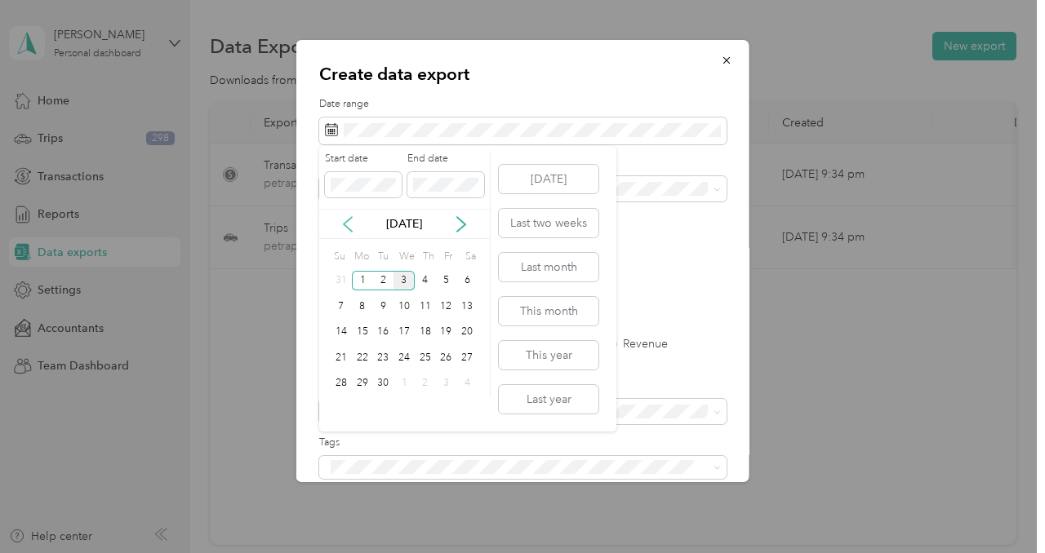
click at [346, 222] on icon at bounding box center [348, 224] width 8 height 15
click at [382, 282] on div "1" at bounding box center [382, 281] width 21 height 20
click at [424, 389] on div "31" at bounding box center [425, 384] width 21 height 20
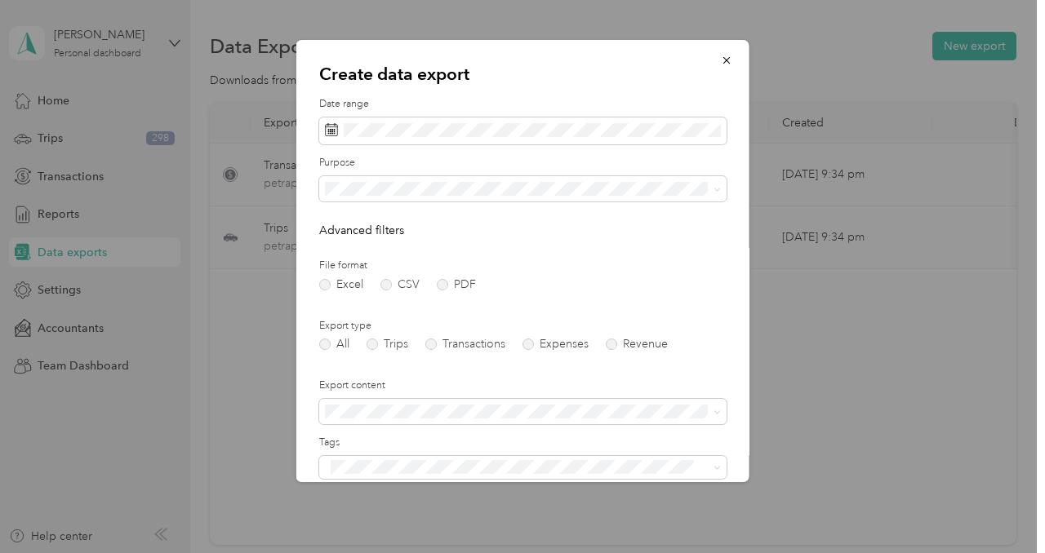
click at [377, 298] on span "Carepatrol" at bounding box center [358, 298] width 55 height 14
click at [459, 440] on label "Tags" at bounding box center [522, 443] width 407 height 15
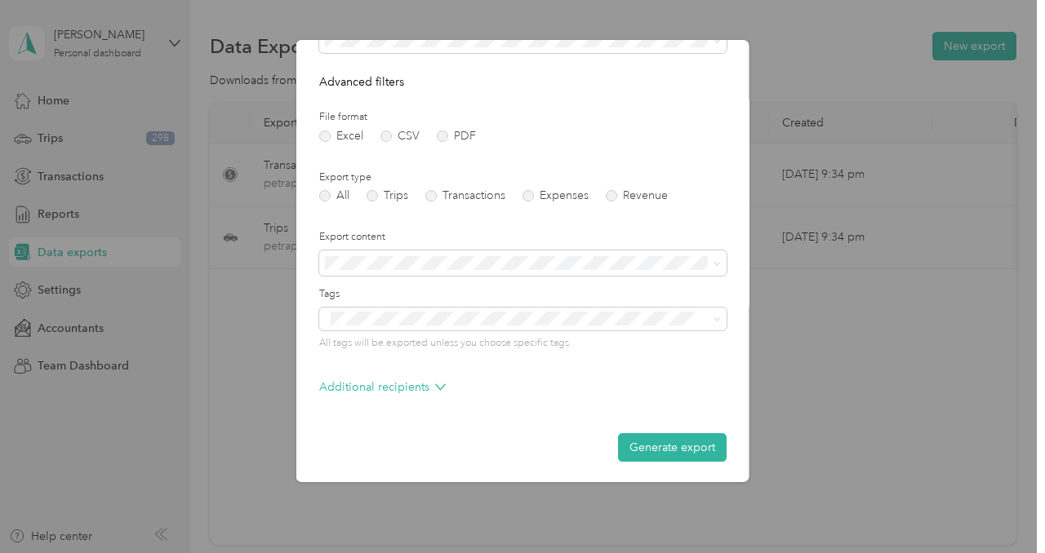
scroll to position [150, 0]
click at [549, 436] on div "Generate export" at bounding box center [522, 446] width 407 height 29
click at [436, 381] on icon at bounding box center [440, 385] width 11 height 11
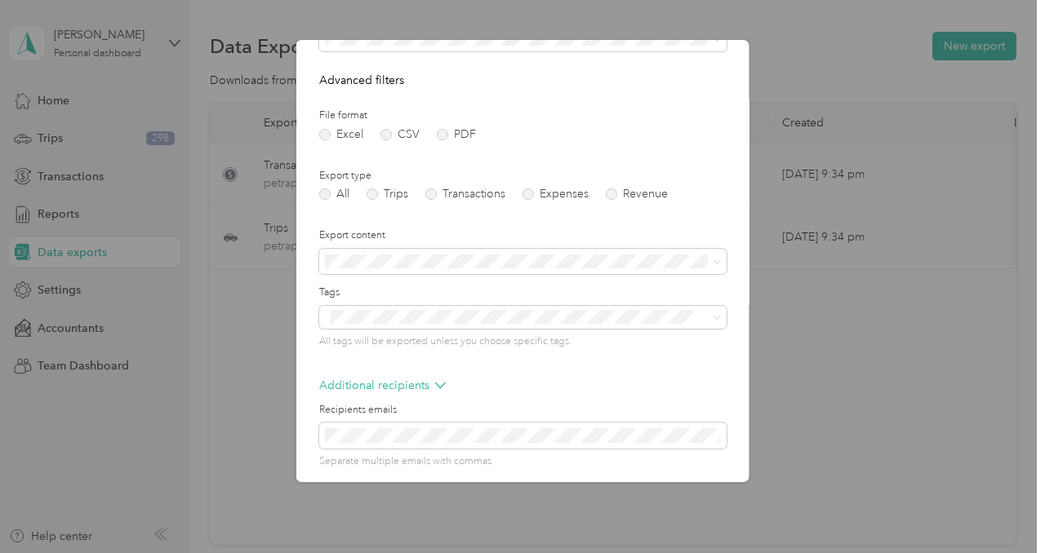
click at [616, 385] on div "Additional recipients" at bounding box center [522, 390] width 407 height 26
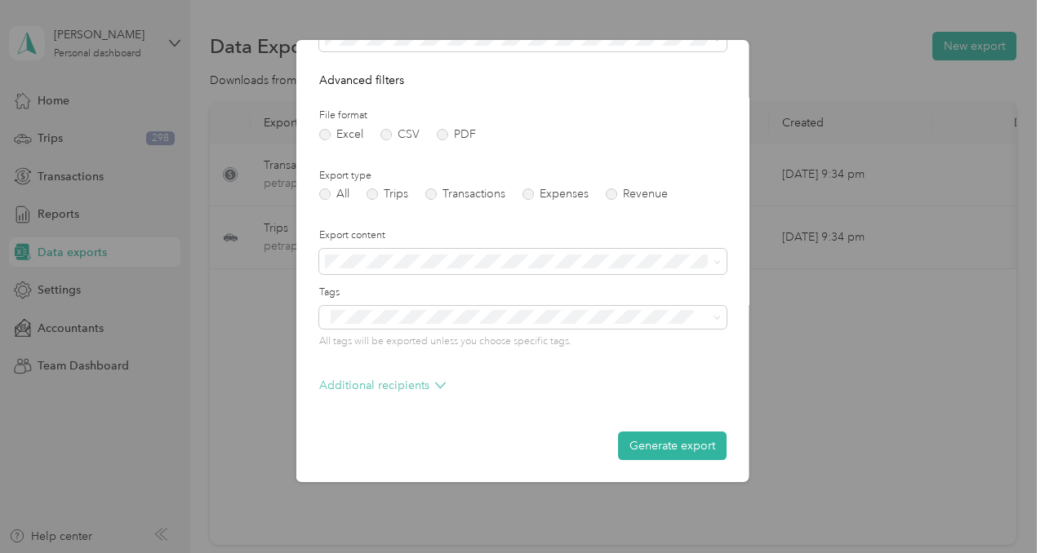
click at [438, 384] on icon at bounding box center [440, 385] width 11 height 11
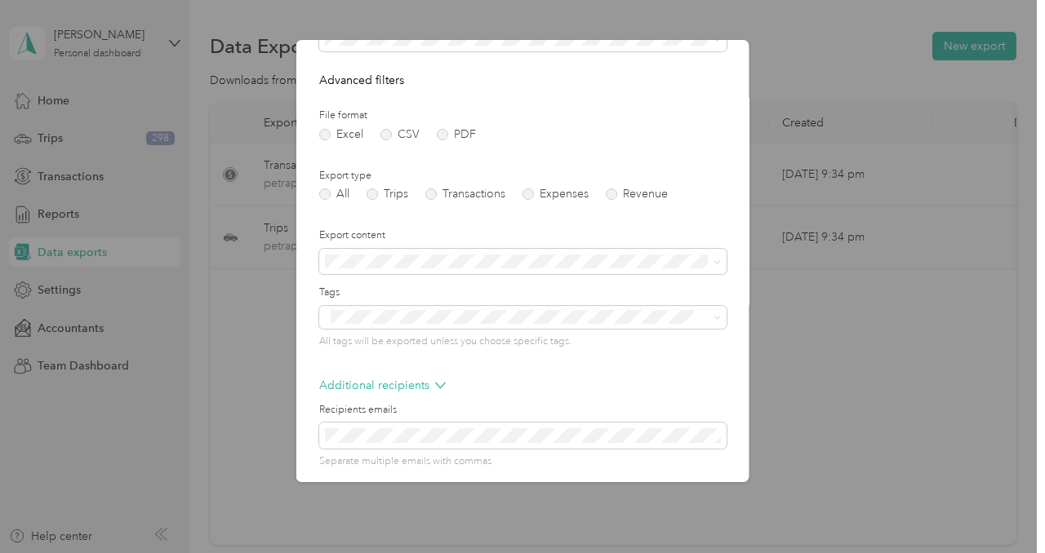
click at [569, 476] on form "Date range Purpose Advanced filters File format Excel CSV PDF Export type All T…" at bounding box center [522, 236] width 407 height 579
click at [685, 392] on div "Additional recipients" at bounding box center [522, 390] width 407 height 26
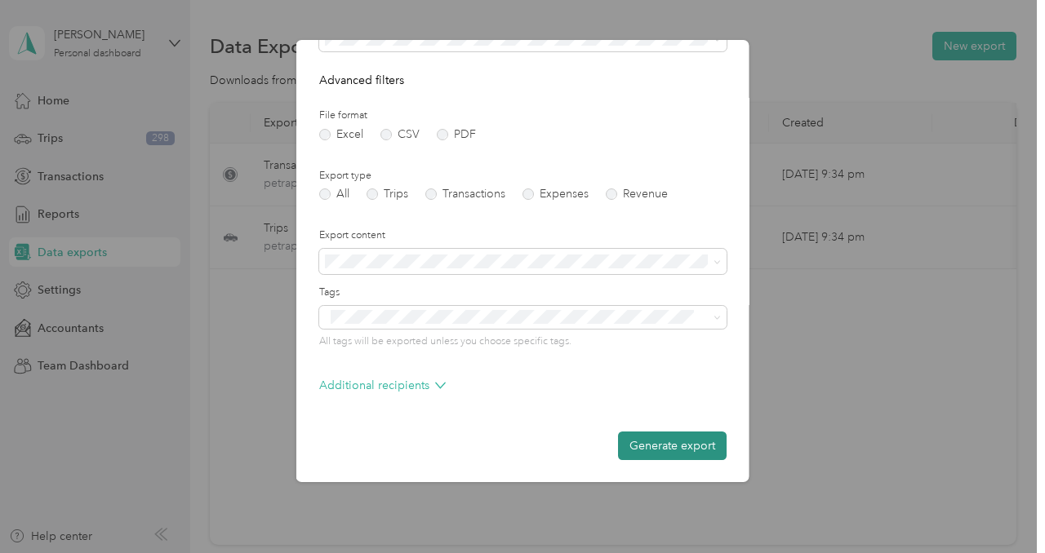
click at [684, 445] on button "Generate export" at bounding box center [672, 446] width 109 height 29
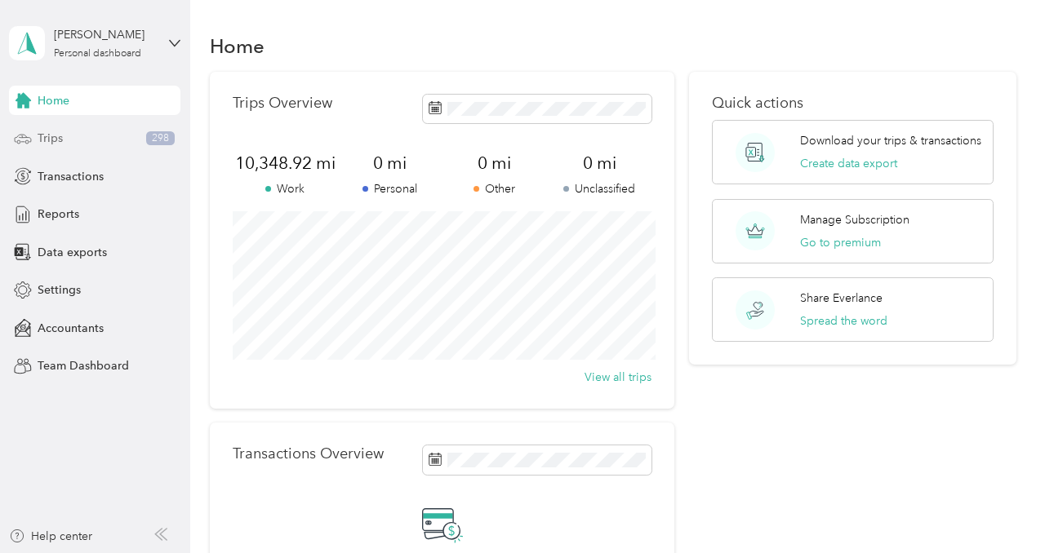
click at [75, 139] on div "Trips 298" at bounding box center [94, 138] width 171 height 29
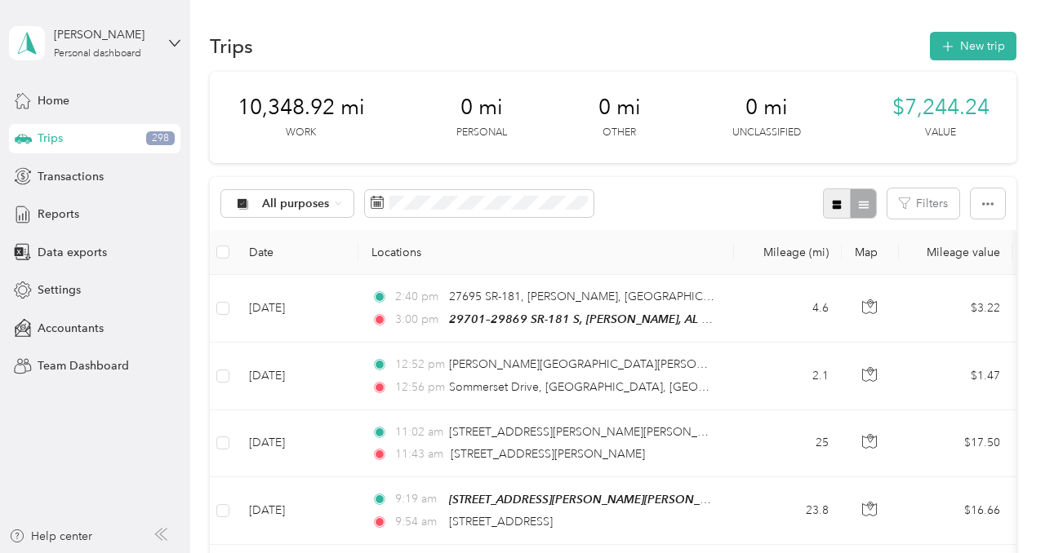
click at [836, 208] on button "button" at bounding box center [837, 204] width 28 height 30
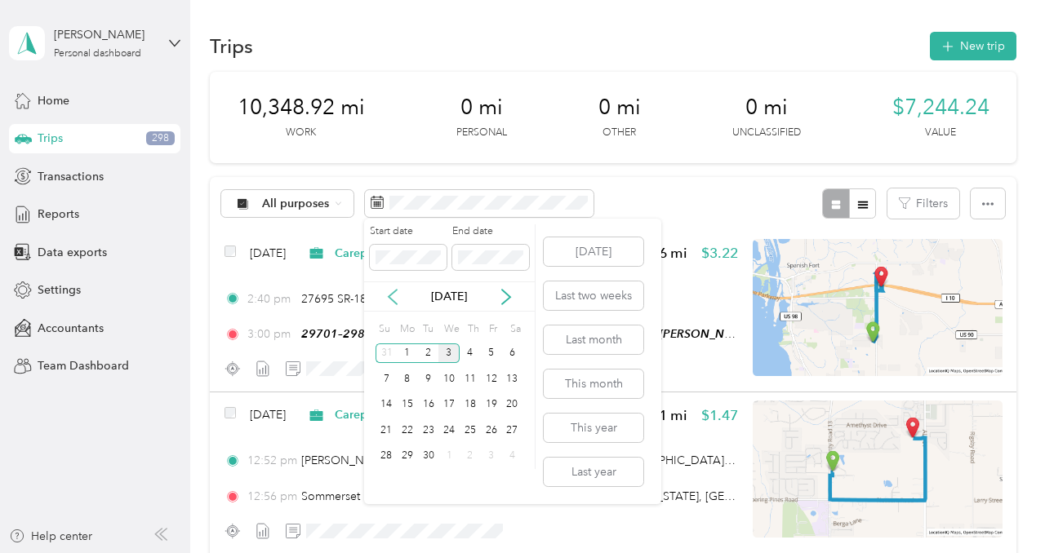
click at [389, 296] on icon at bounding box center [392, 297] width 16 height 16
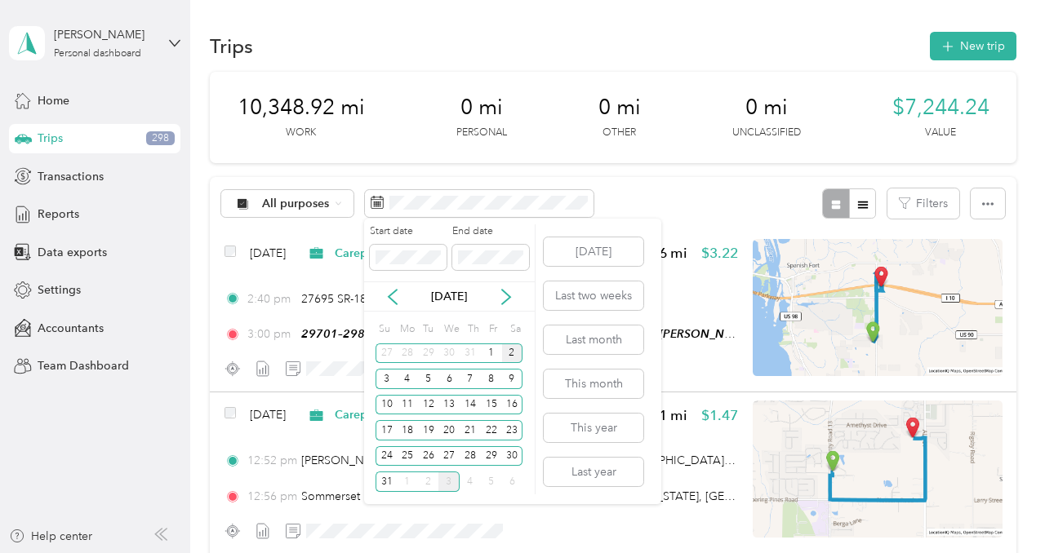
click at [511, 353] on div "2" at bounding box center [512, 354] width 21 height 20
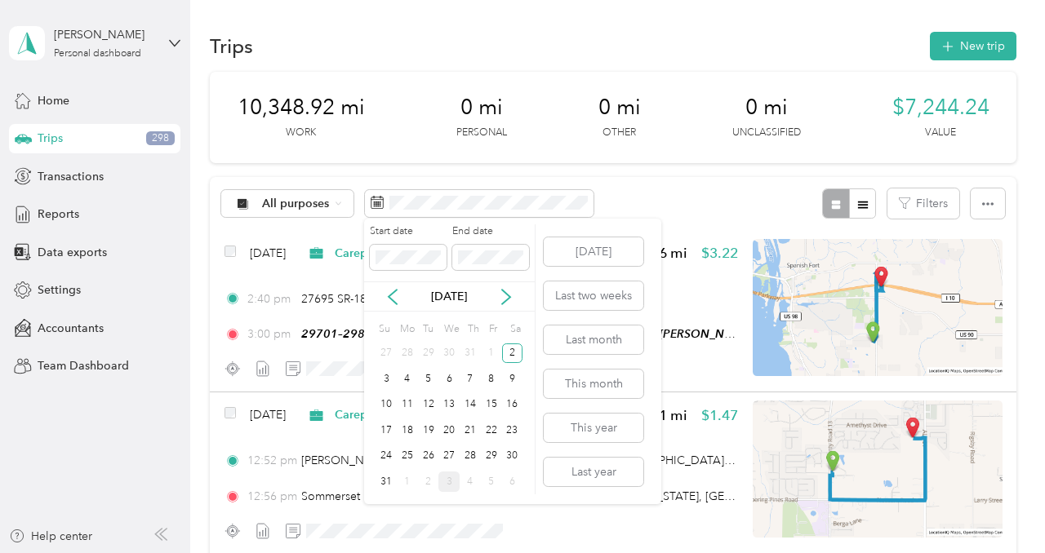
click at [488, 349] on div "1" at bounding box center [491, 354] width 21 height 20
click at [399, 291] on icon at bounding box center [392, 297] width 16 height 16
click at [504, 295] on icon at bounding box center [506, 297] width 16 height 16
click at [516, 458] on div "30" at bounding box center [512, 457] width 21 height 20
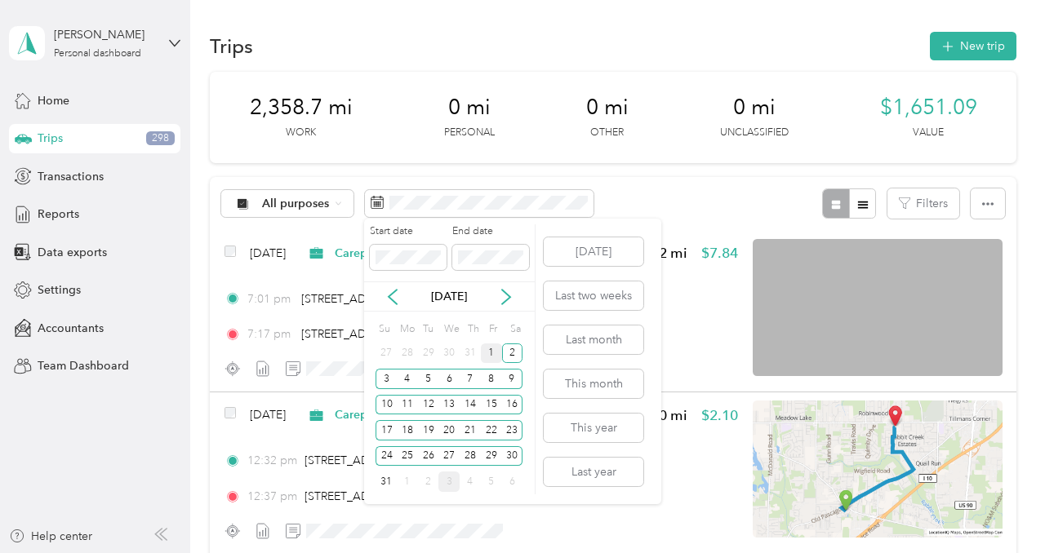
click at [490, 353] on div "1" at bounding box center [491, 354] width 21 height 20
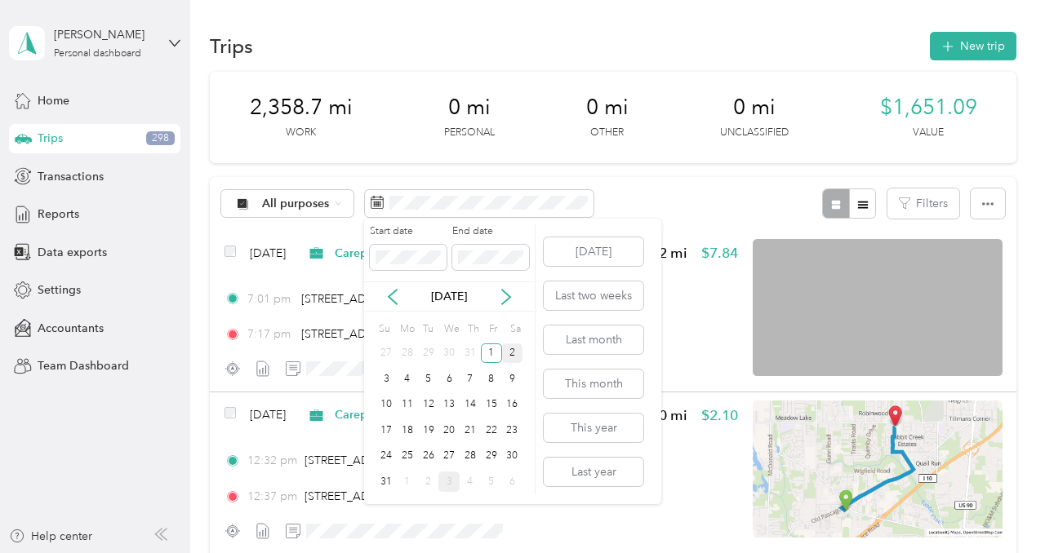
click at [513, 356] on div "2" at bounding box center [512, 354] width 21 height 20
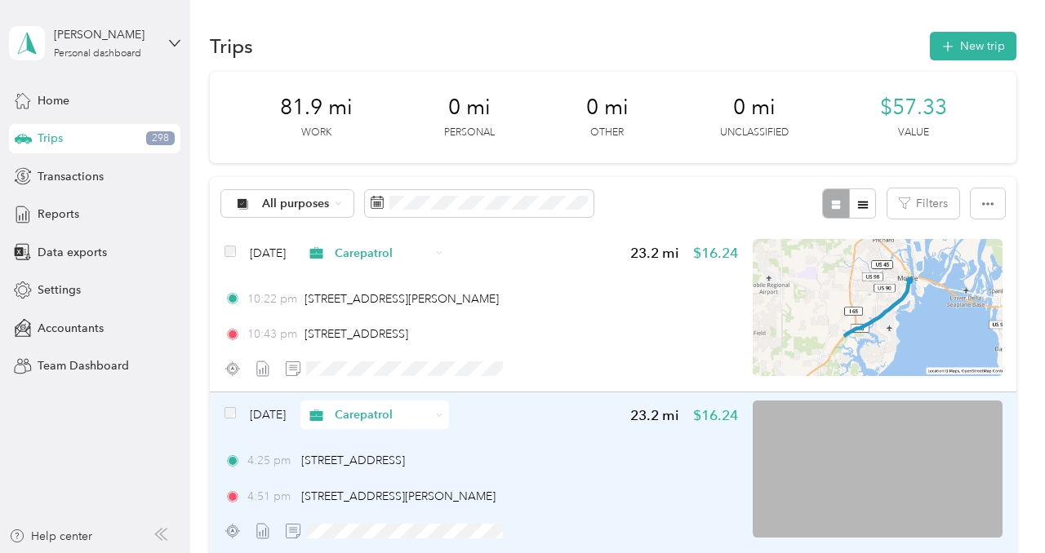
click at [580, 411] on div "Aug 2, 2025 Carepatrol 23.2 mi $16.24" at bounding box center [481, 415] width 514 height 29
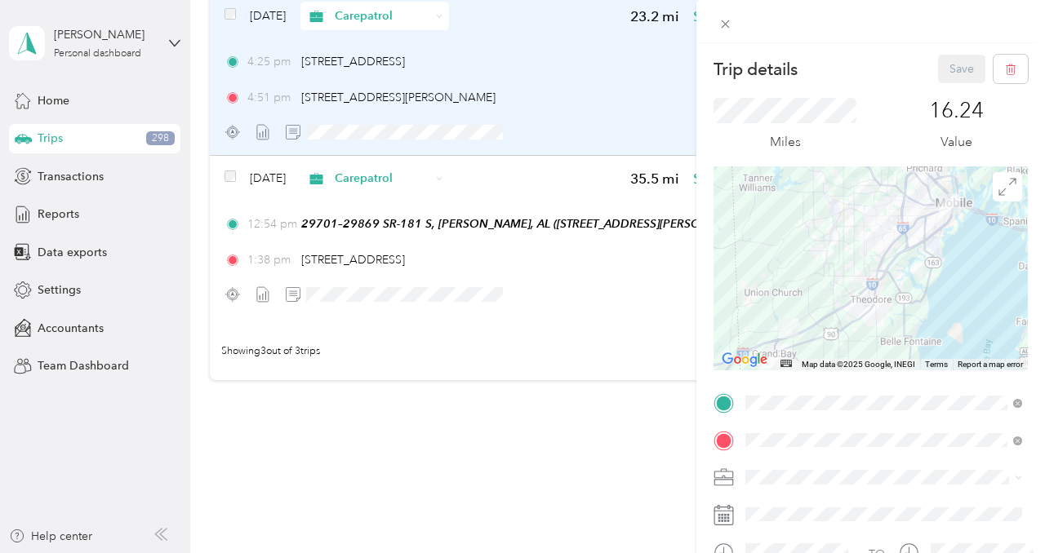
scroll to position [424, 0]
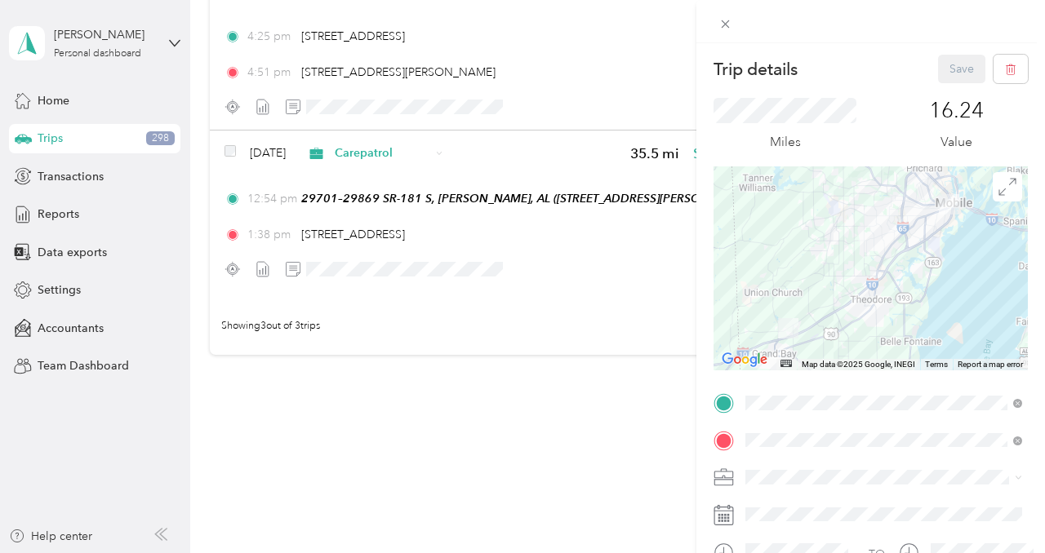
drag, startPoint x: 580, startPoint y: 411, endPoint x: 562, endPoint y: 411, distance: 18.8
click at [562, 411] on div "Trip details Save This trip cannot be edited because it is either under review,…" at bounding box center [522, 276] width 1045 height 553
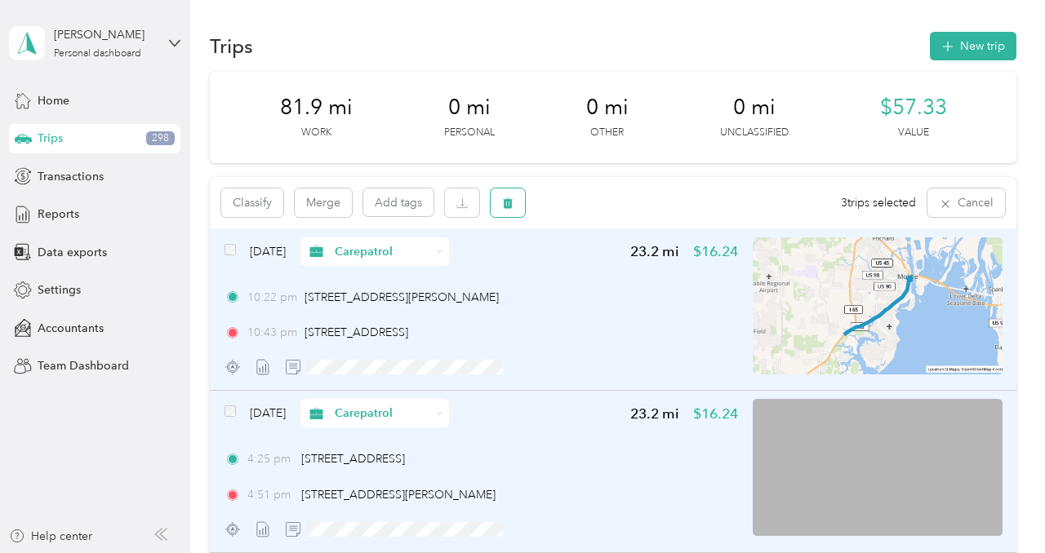
click at [513, 193] on button "button" at bounding box center [508, 203] width 34 height 29
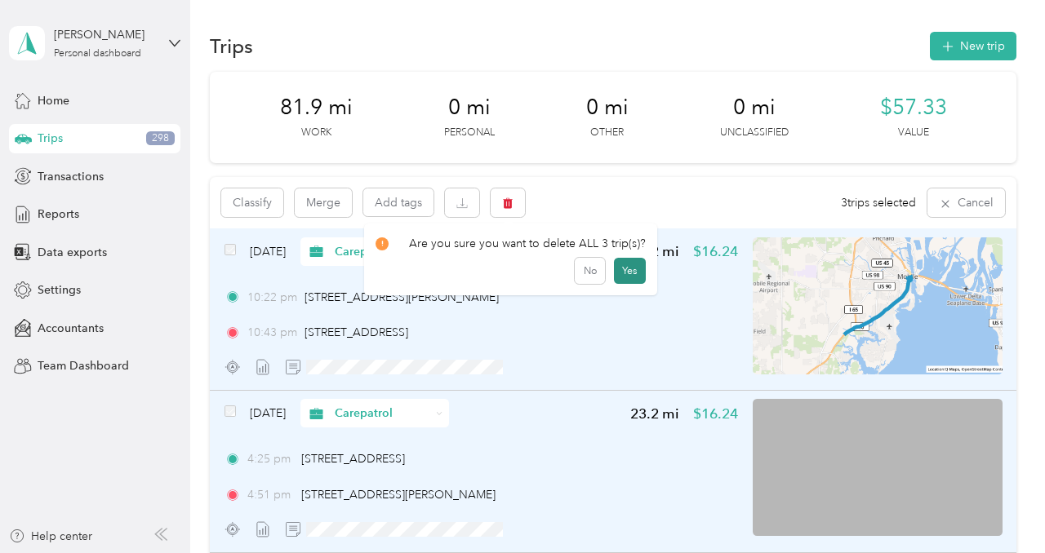
click at [627, 273] on button "Yes" at bounding box center [630, 271] width 32 height 26
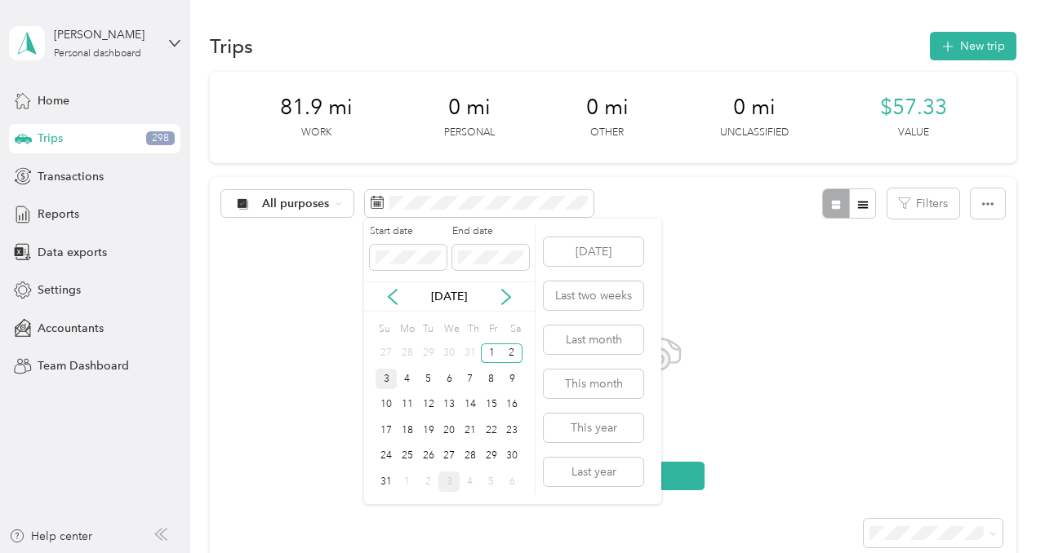
click at [388, 378] on div "3" at bounding box center [386, 379] width 21 height 20
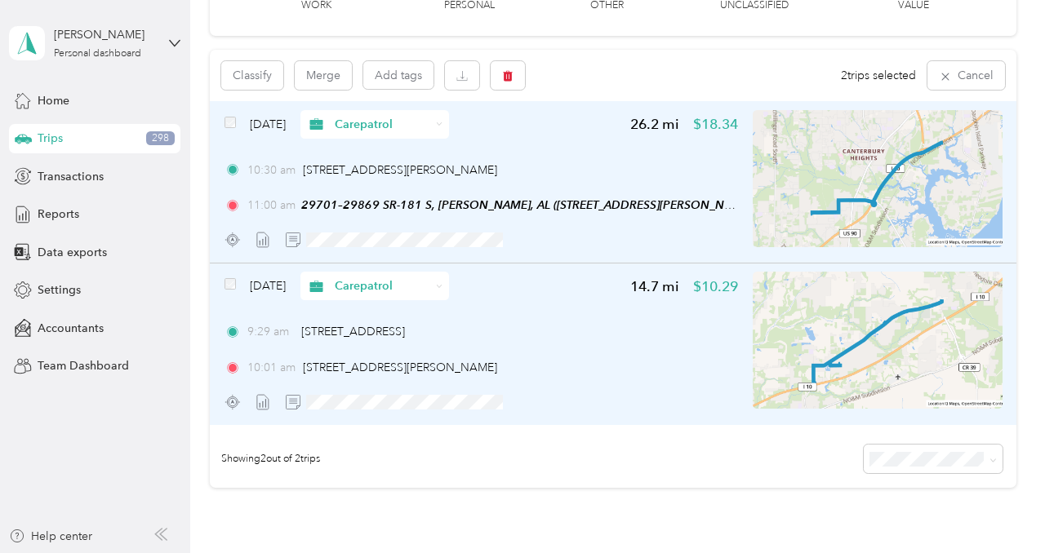
scroll to position [131, 0]
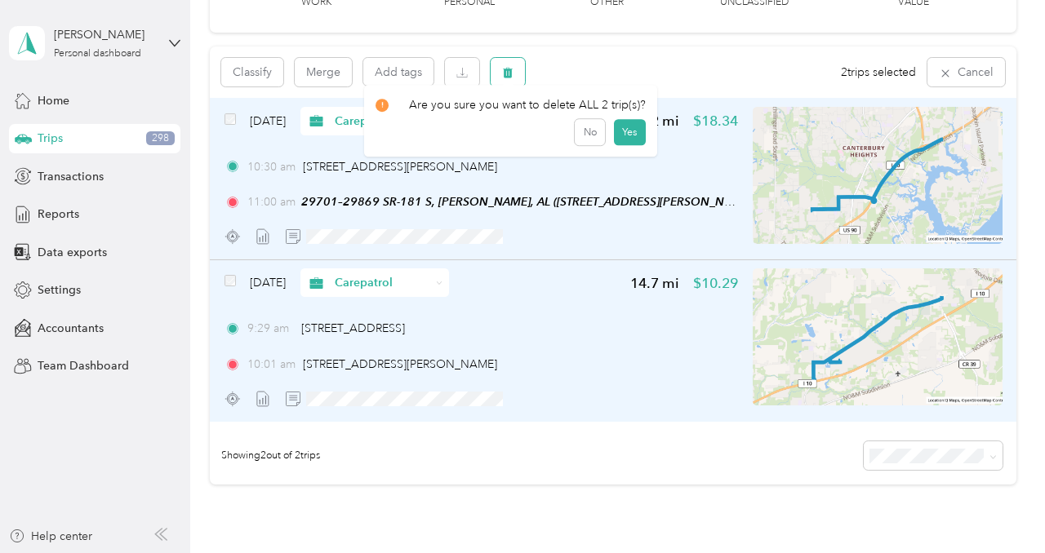
click at [506, 78] on button "button" at bounding box center [508, 72] width 34 height 29
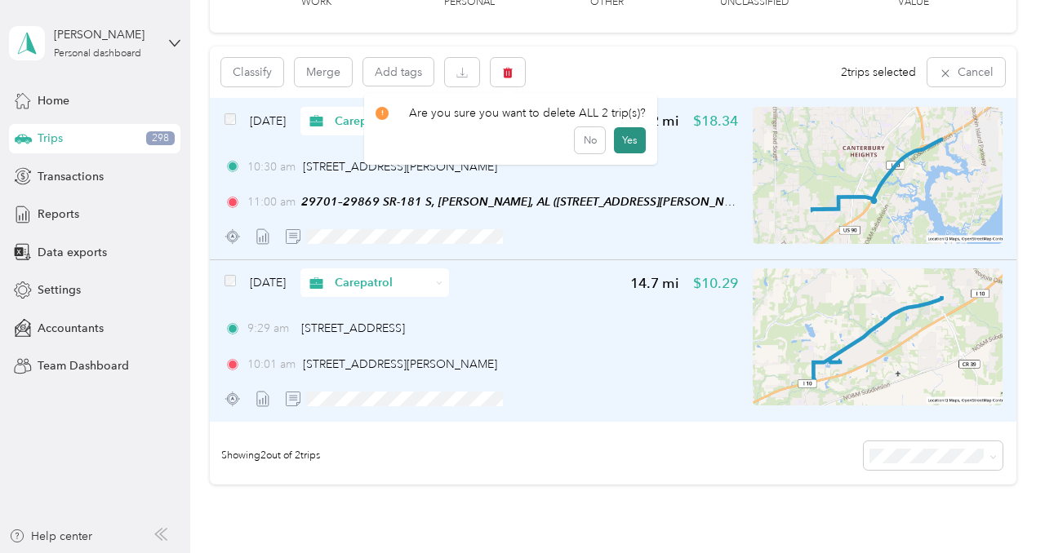
click at [629, 139] on button "Yes" at bounding box center [630, 140] width 32 height 26
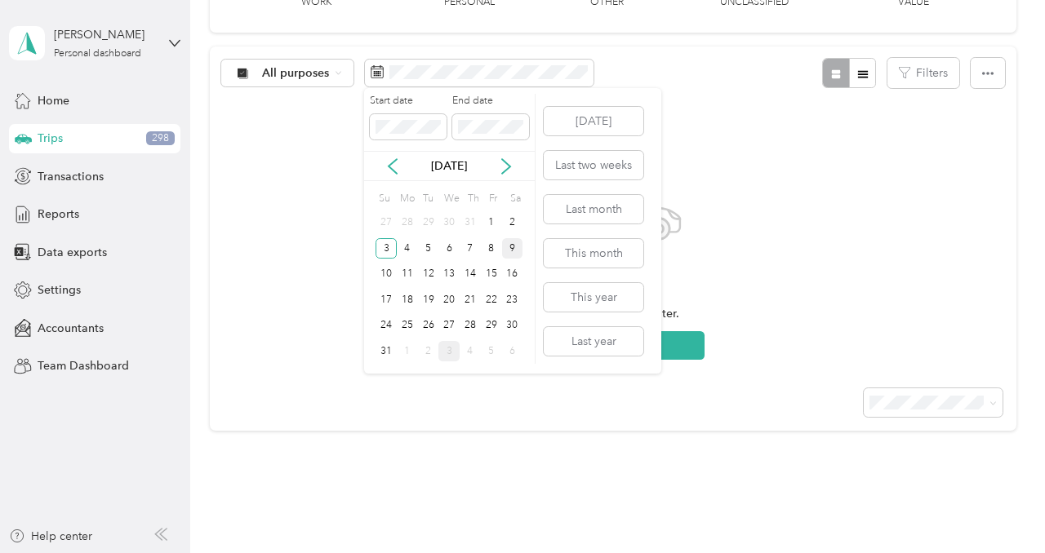
click at [508, 249] on div "9" at bounding box center [512, 248] width 21 height 20
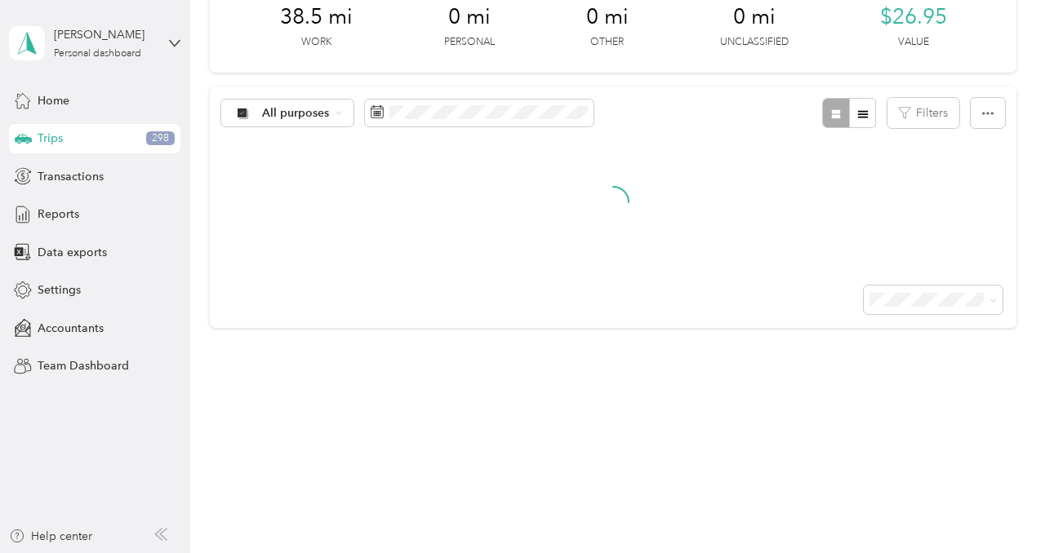
scroll to position [131, 0]
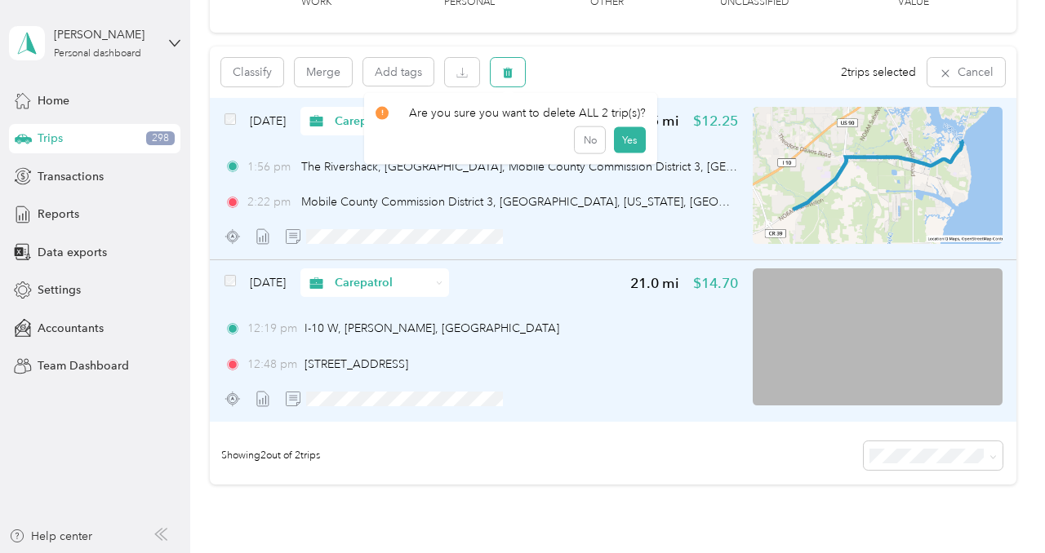
click at [508, 78] on button "button" at bounding box center [508, 72] width 34 height 29
click at [623, 141] on button "Yes" at bounding box center [630, 140] width 32 height 26
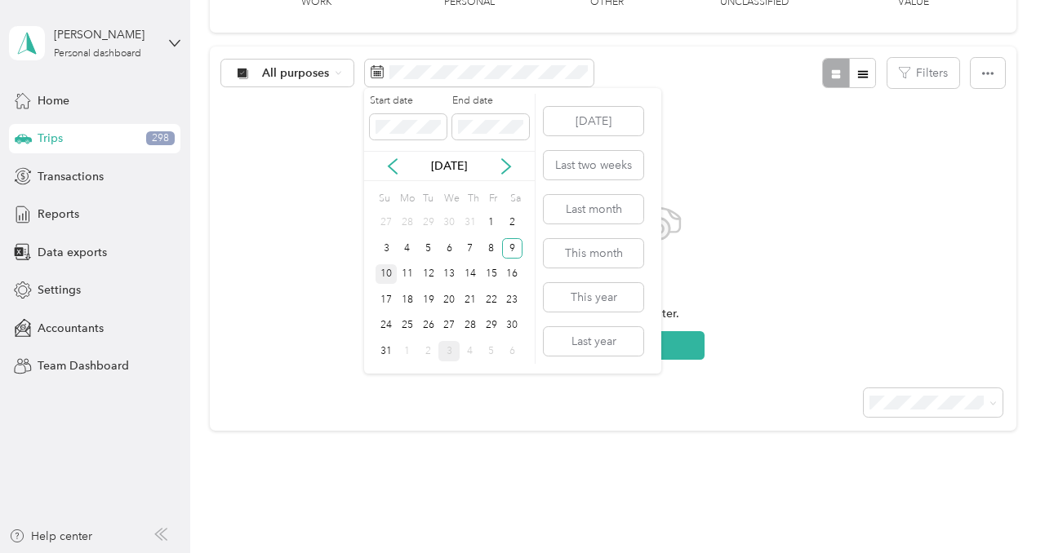
click at [392, 269] on div "10" at bounding box center [386, 274] width 21 height 20
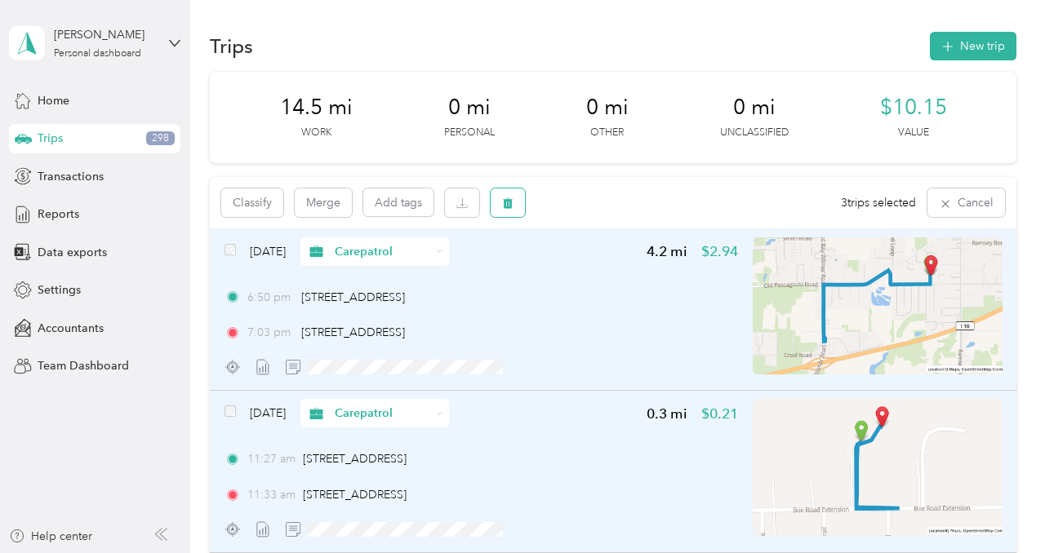
click at [508, 201] on icon "button" at bounding box center [508, 203] width 10 height 11
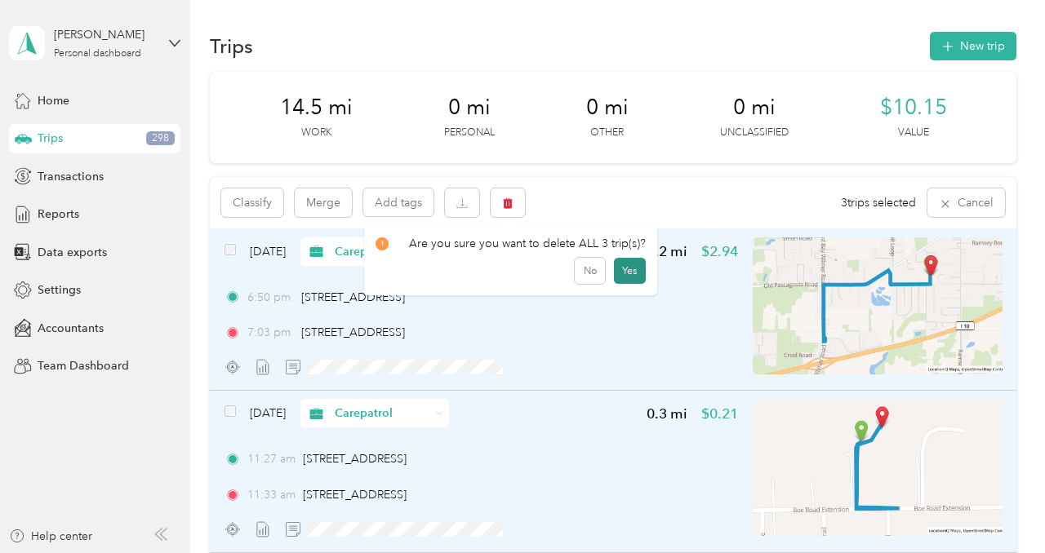
click at [626, 274] on button "Yes" at bounding box center [630, 271] width 32 height 26
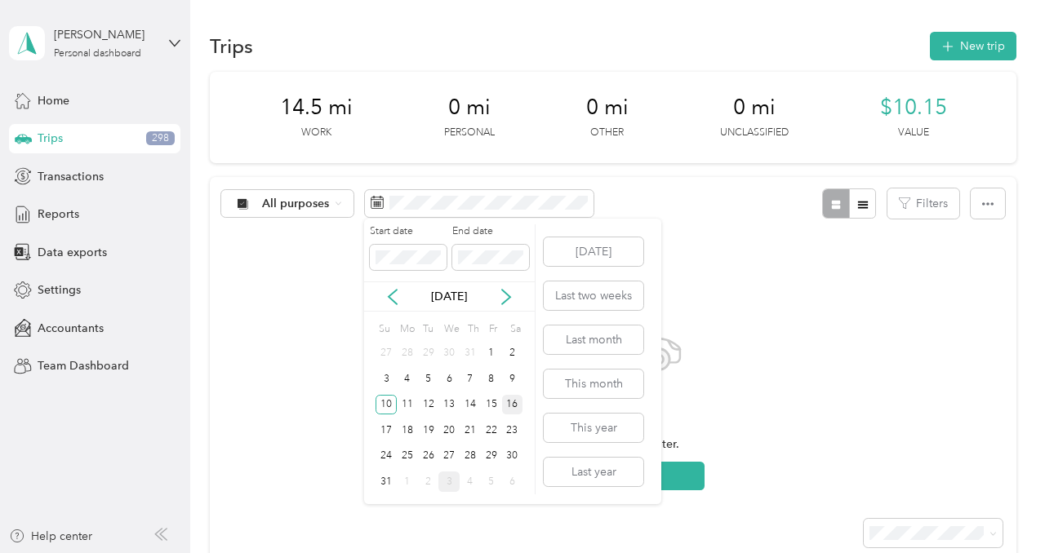
click at [516, 402] on div "16" at bounding box center [512, 405] width 21 height 20
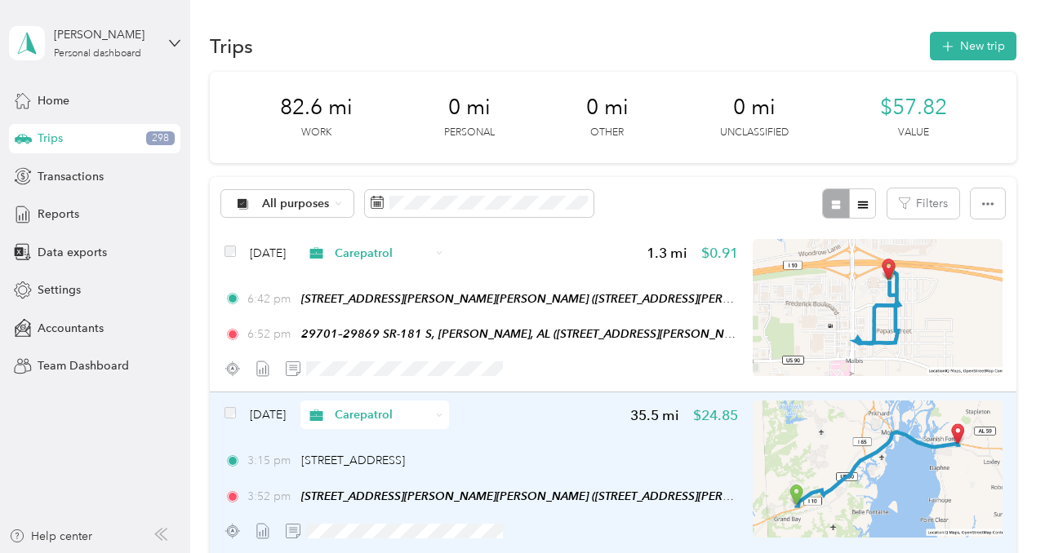
click at [638, 483] on div "3:15 pm 11500 Boe Road Ext, West Mobile, Grand Bay, AL 3:52 pm 29975 St Barbara…" at bounding box center [481, 478] width 514 height 53
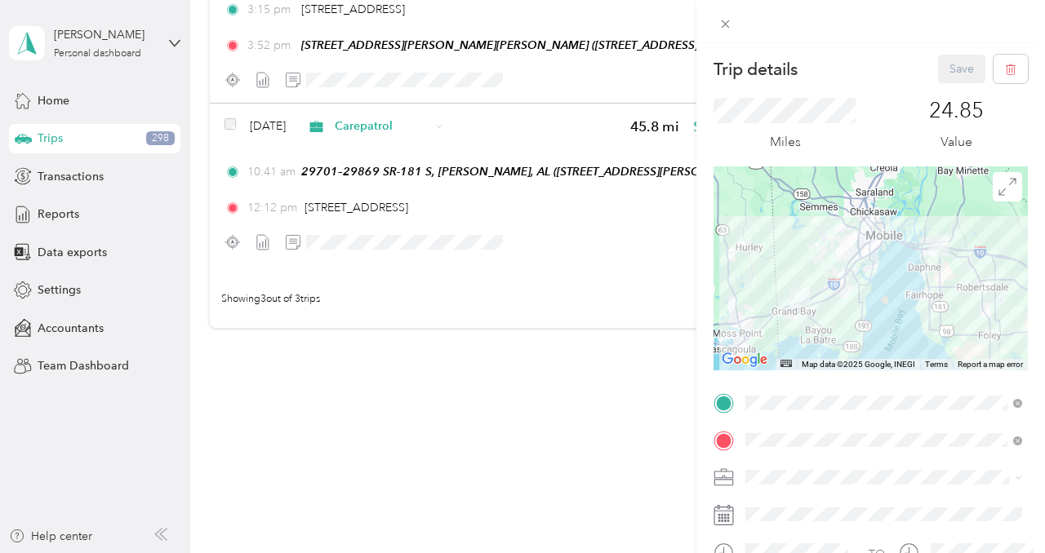
scroll to position [453, 0]
click at [226, 119] on div "Trip details Save This trip cannot be edited because it is either under review,…" at bounding box center [522, 276] width 1045 height 553
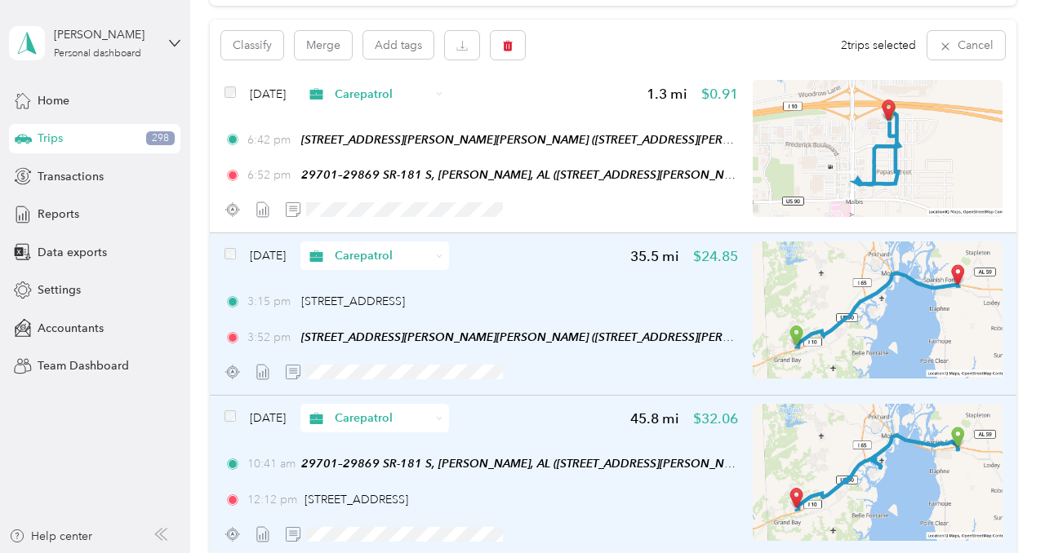
scroll to position [125, 0]
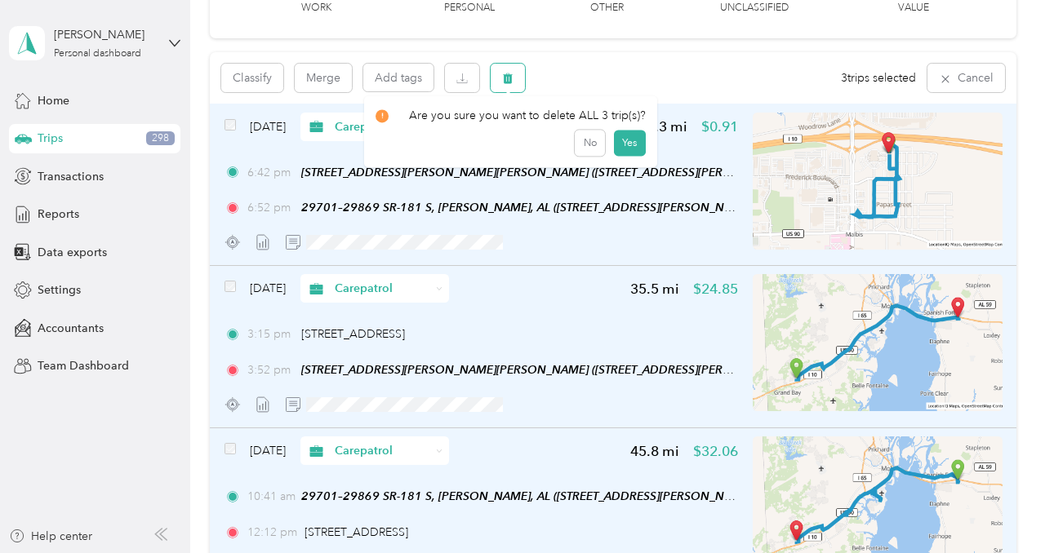
click at [512, 71] on span "button" at bounding box center [507, 78] width 11 height 14
click at [622, 149] on button "Yes" at bounding box center [630, 146] width 32 height 26
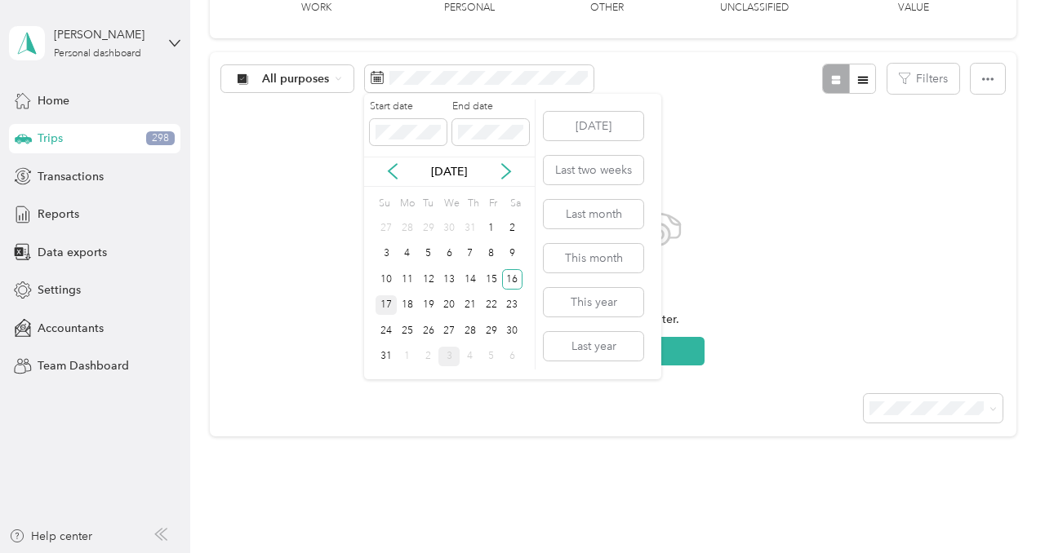
click at [384, 305] on div "17" at bounding box center [386, 306] width 21 height 20
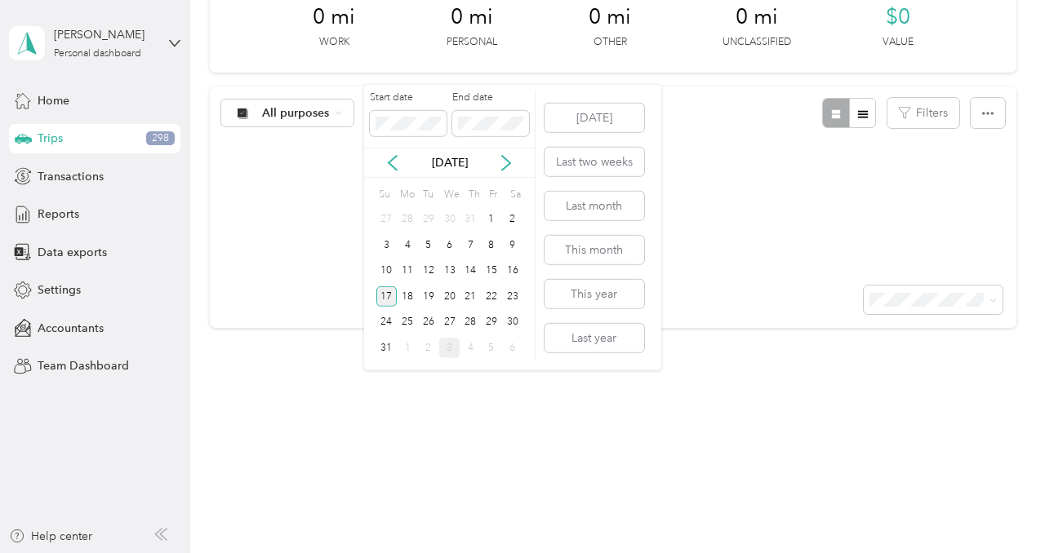
scroll to position [125, 0]
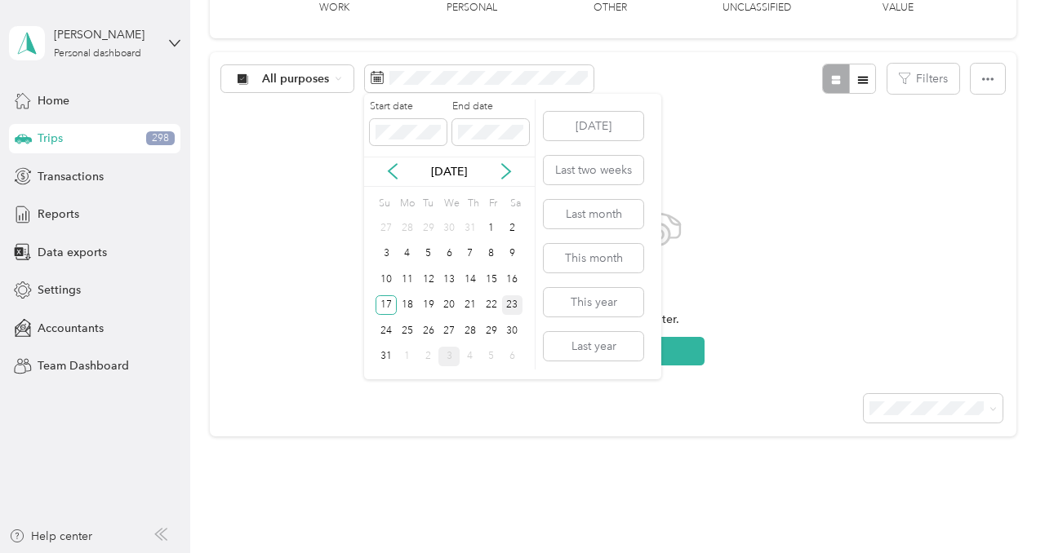
click at [513, 304] on div "23" at bounding box center [512, 306] width 21 height 20
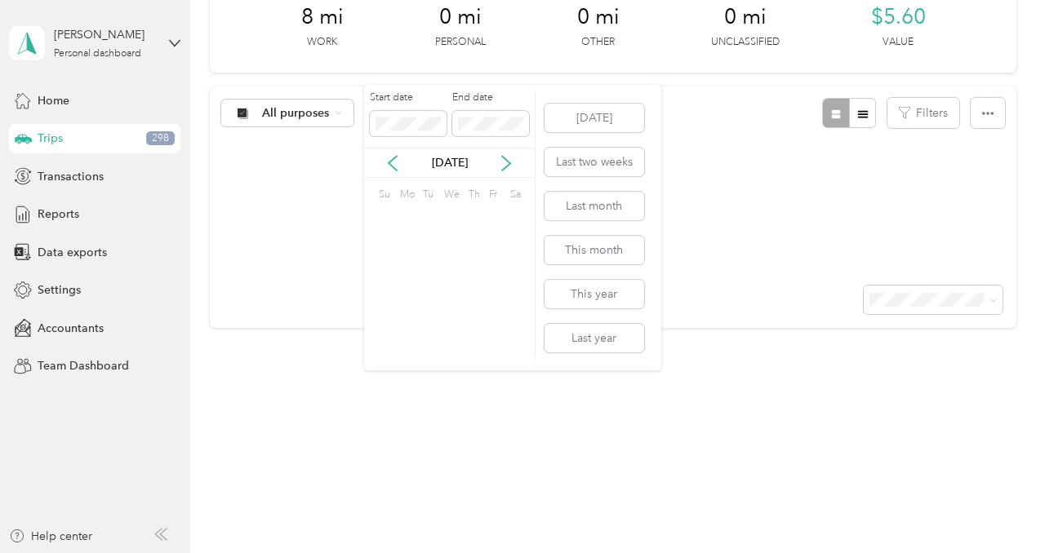
scroll to position [125, 0]
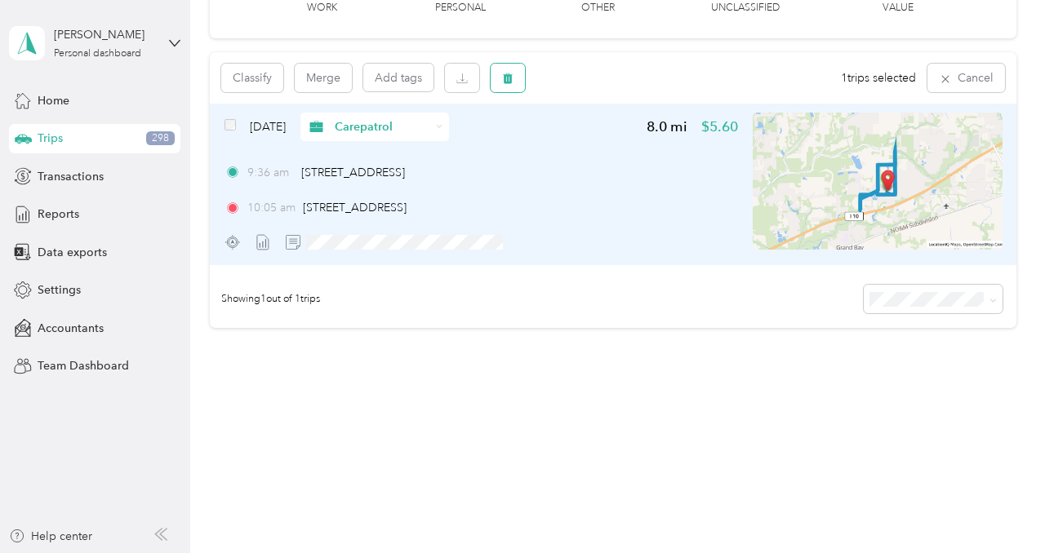
click at [504, 80] on icon "button" at bounding box center [507, 78] width 11 height 11
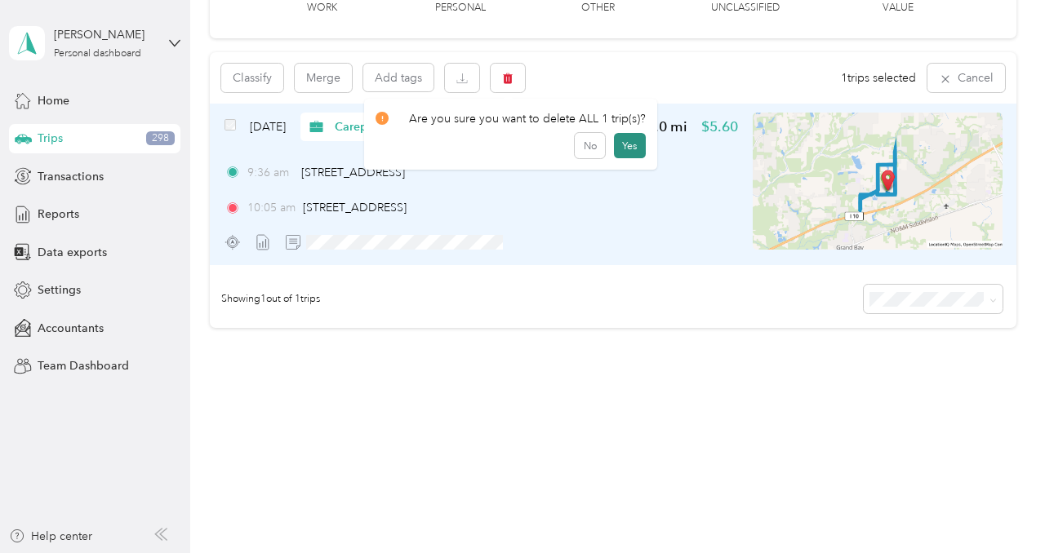
click at [629, 150] on button "Yes" at bounding box center [630, 146] width 32 height 26
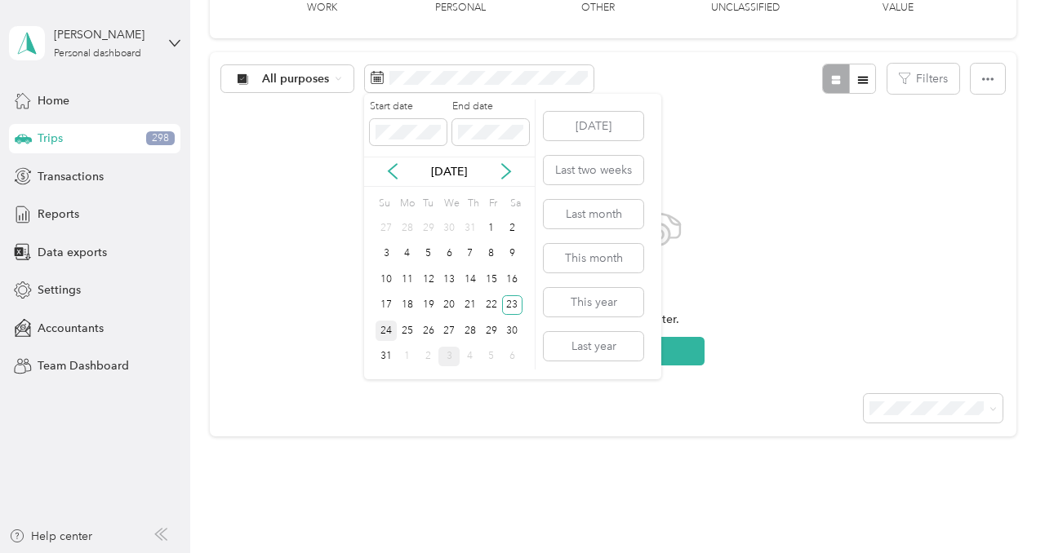
click at [386, 331] on div "24" at bounding box center [386, 331] width 21 height 20
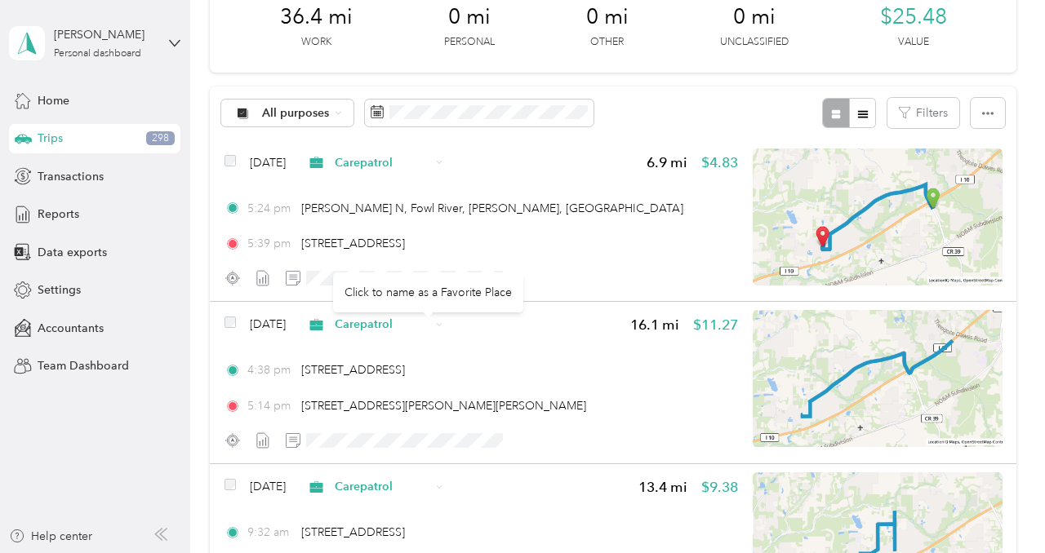
scroll to position [125, 0]
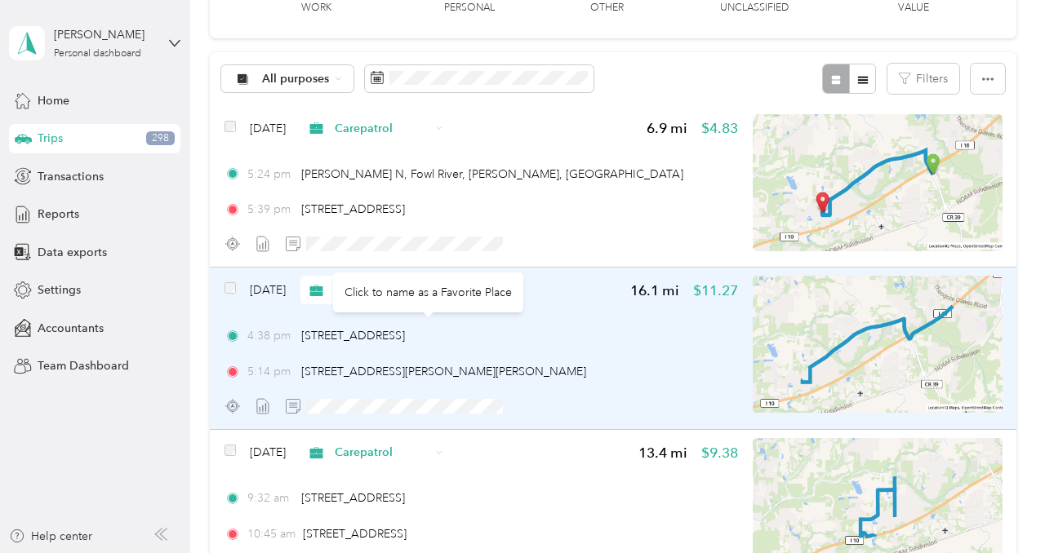
click at [676, 398] on div at bounding box center [481, 406] width 514 height 29
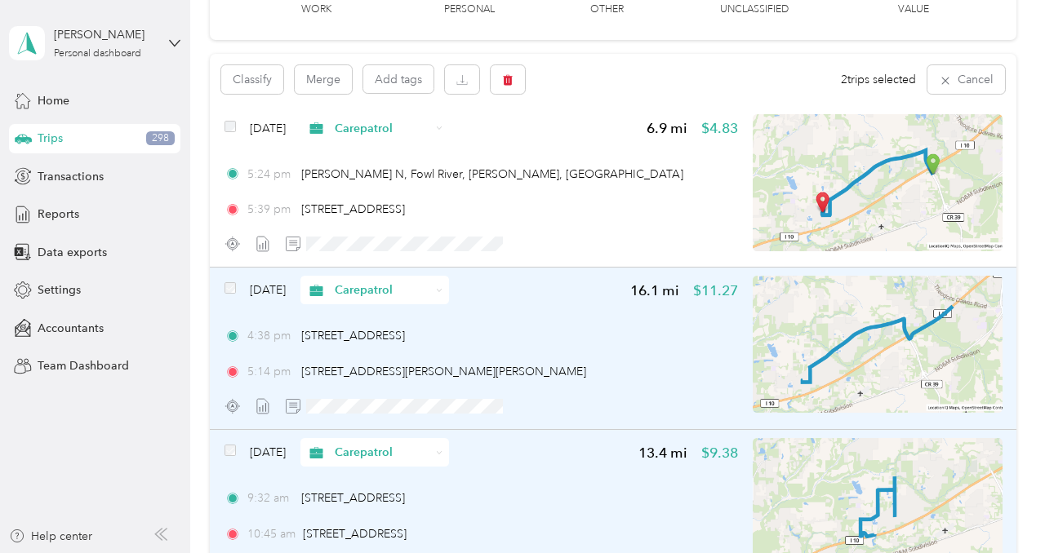
scroll to position [91, 0]
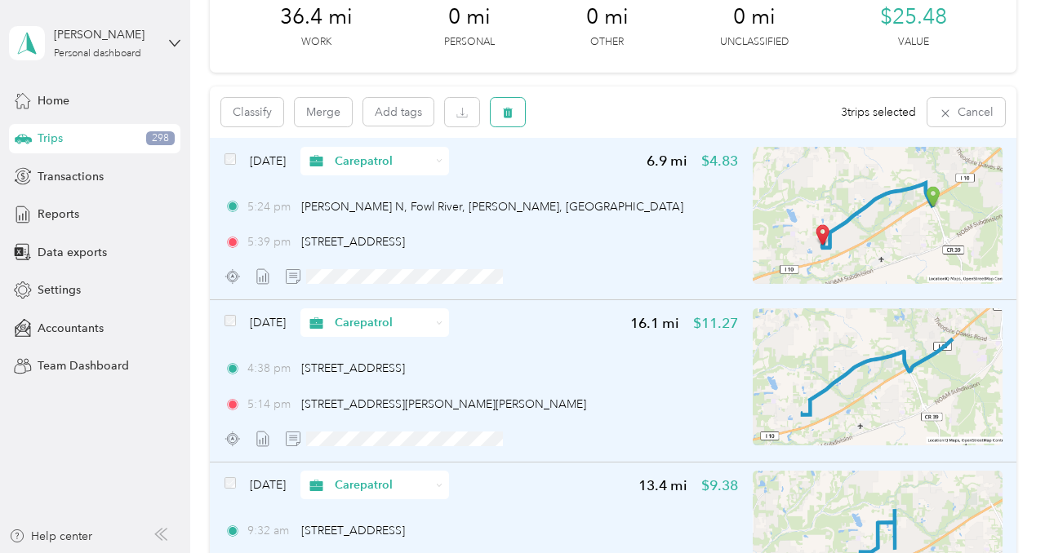
click at [511, 105] on span "button" at bounding box center [507, 112] width 11 height 14
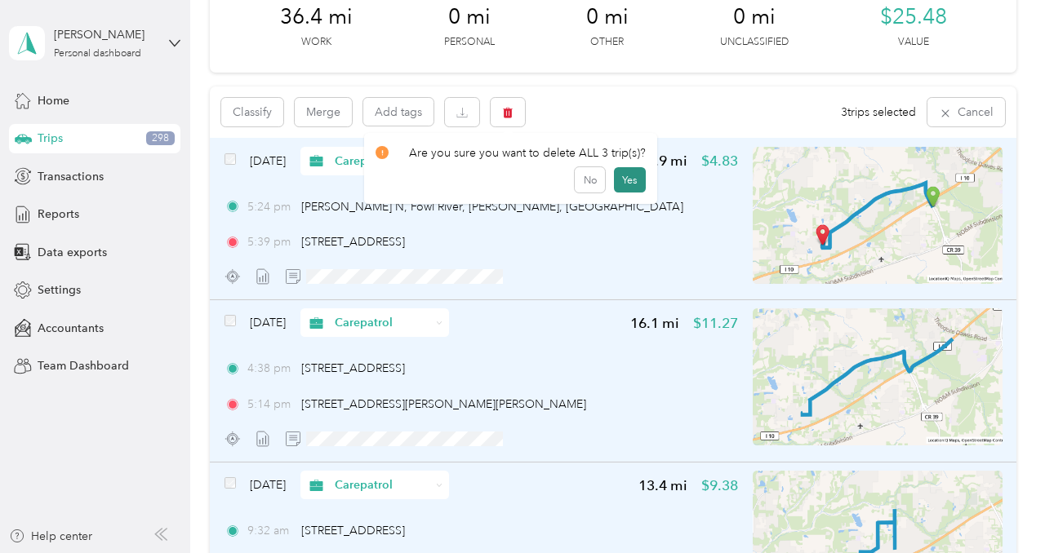
click at [625, 183] on button "Yes" at bounding box center [630, 180] width 32 height 26
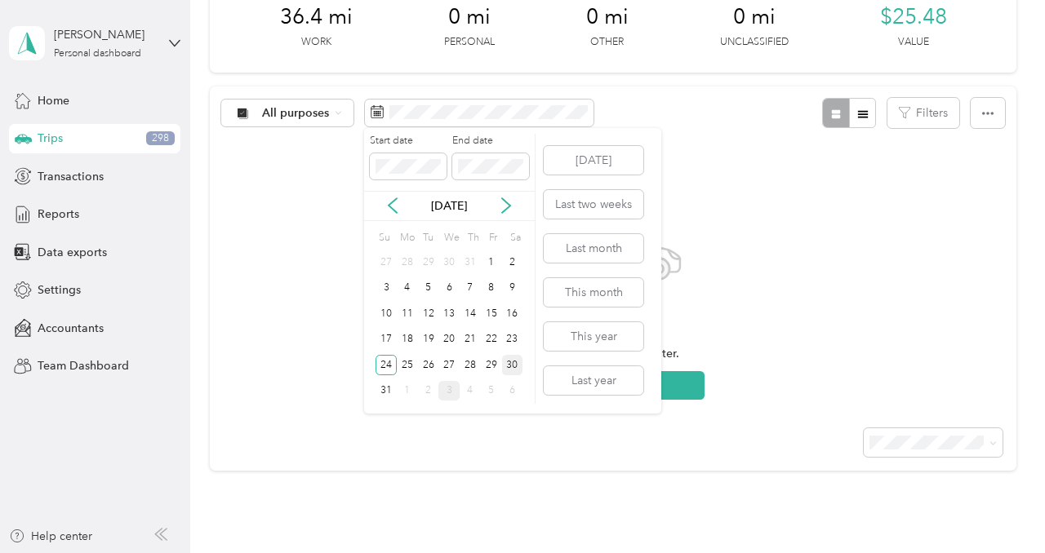
click at [509, 363] on div "30" at bounding box center [512, 365] width 21 height 20
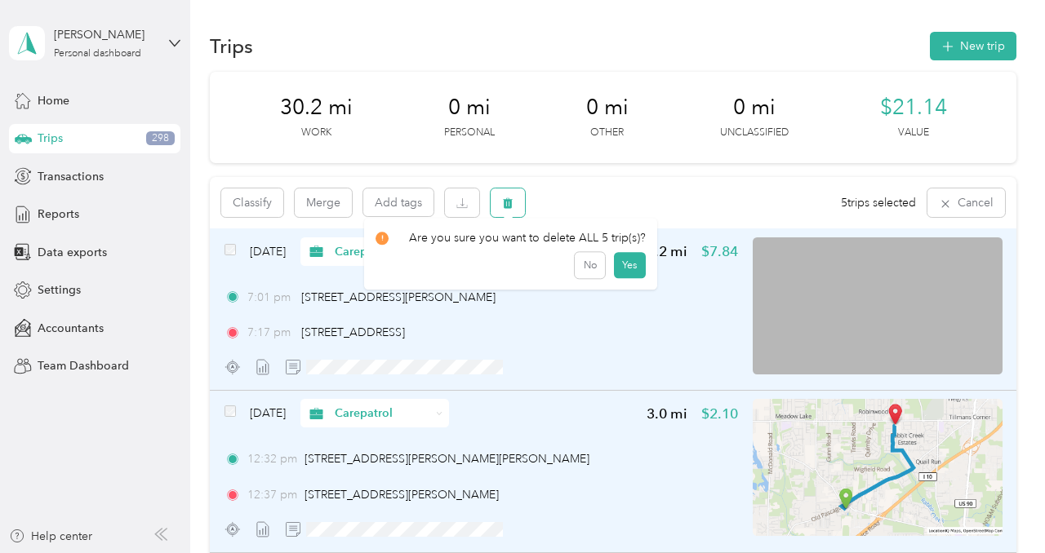
click at [510, 206] on icon "button" at bounding box center [508, 203] width 10 height 11
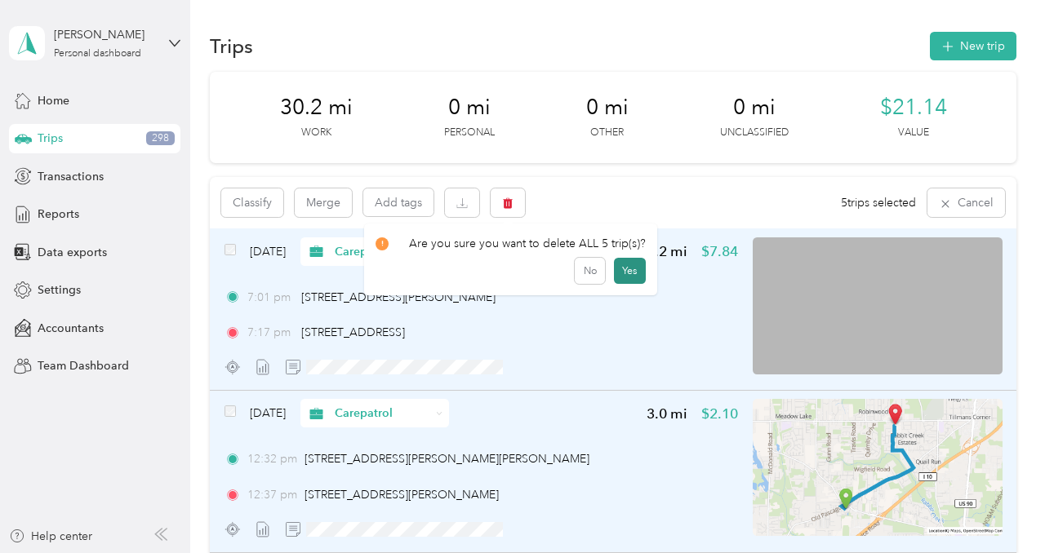
click at [629, 273] on button "Yes" at bounding box center [630, 271] width 32 height 26
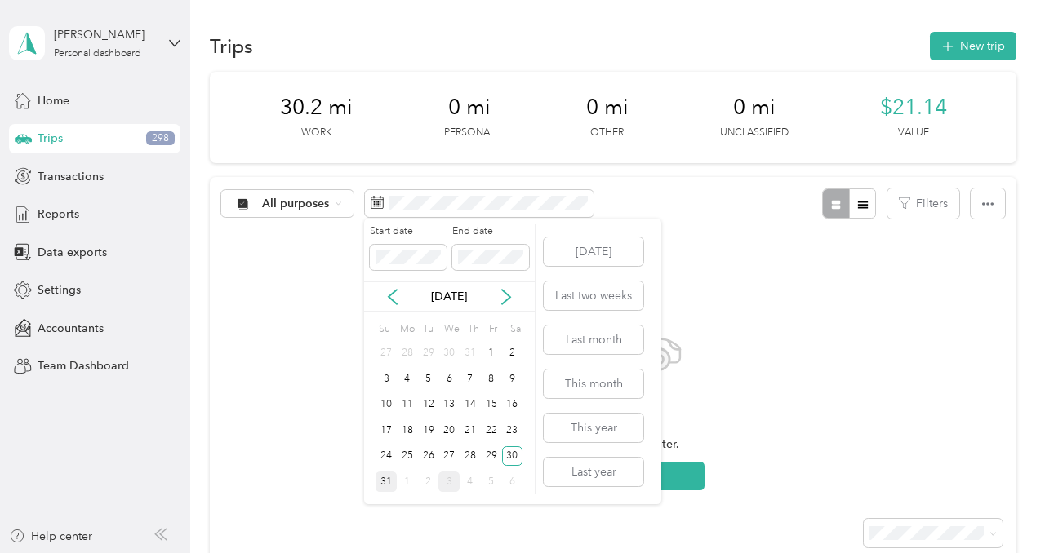
click at [386, 476] on div "31" at bounding box center [386, 482] width 21 height 20
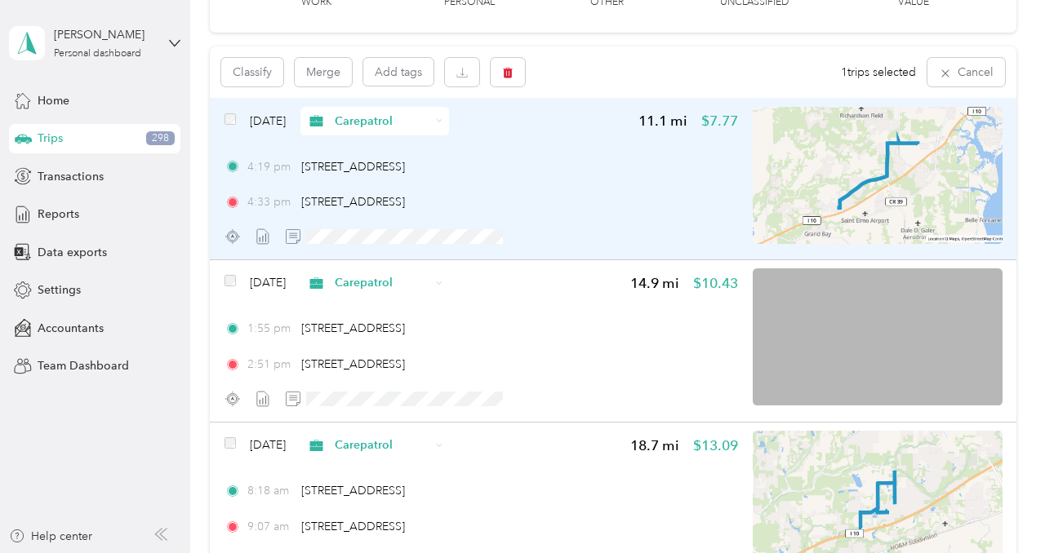
scroll to position [163, 0]
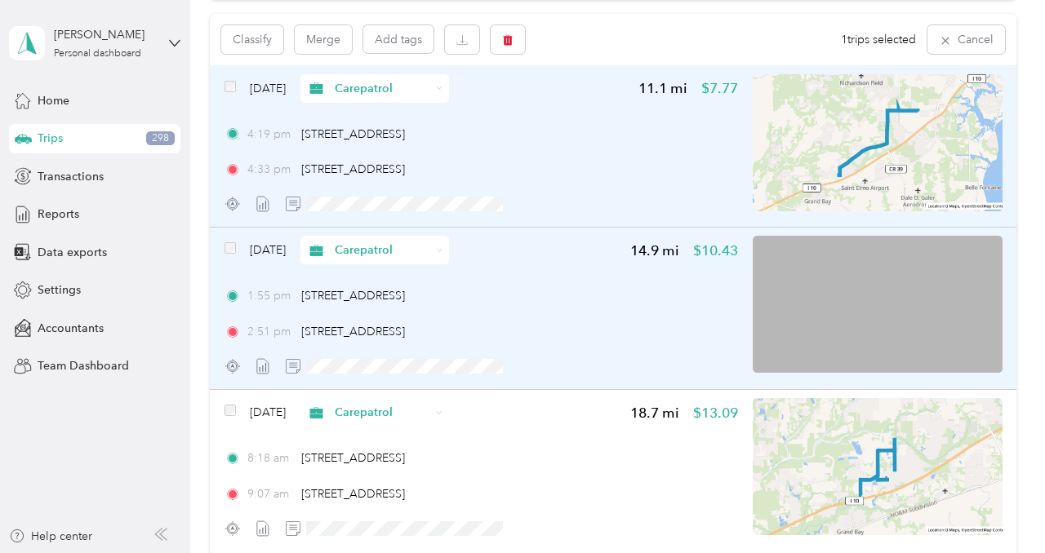
click at [230, 254] on span at bounding box center [229, 250] width 11 height 17
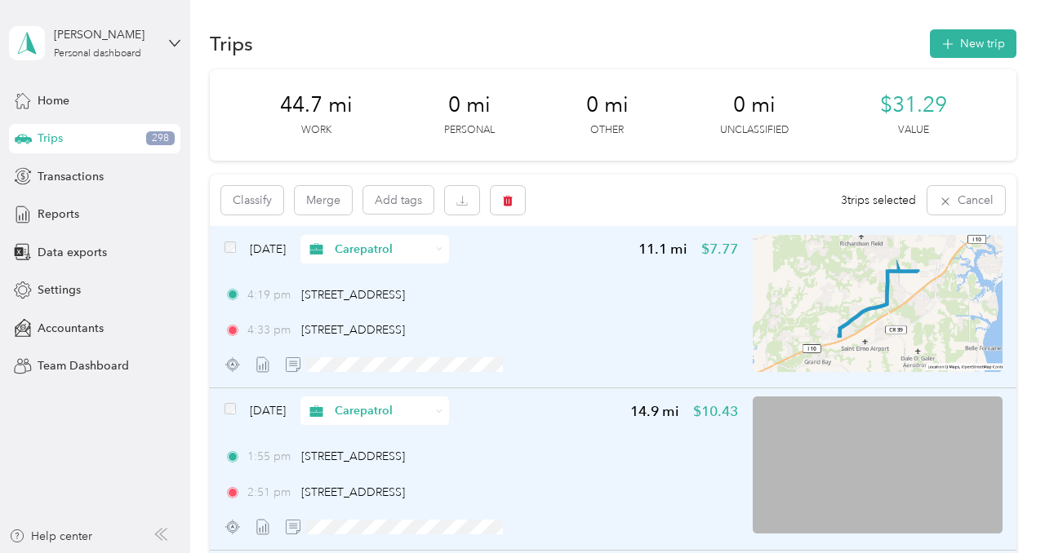
scroll to position [0, 0]
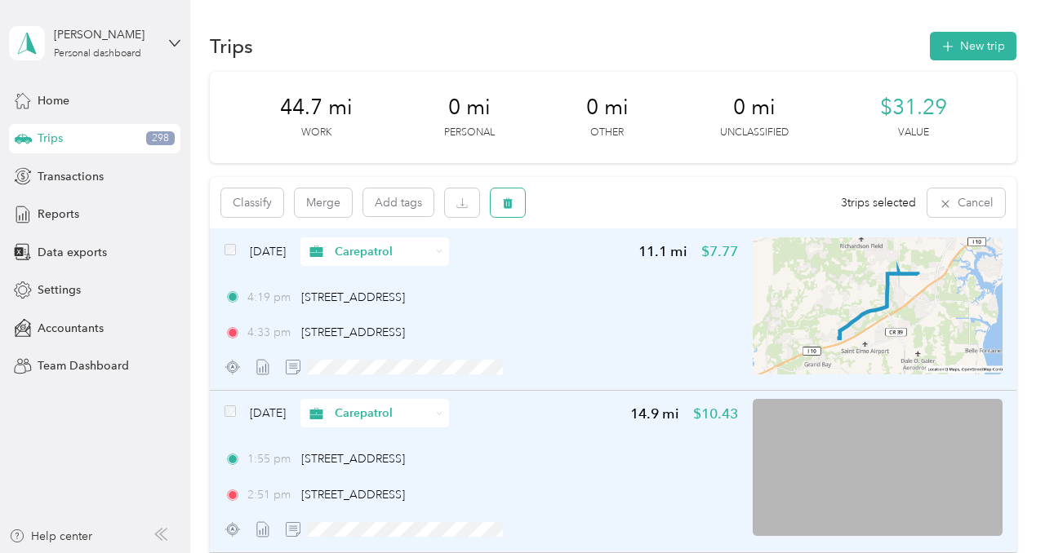
click at [511, 208] on icon "button" at bounding box center [508, 203] width 10 height 11
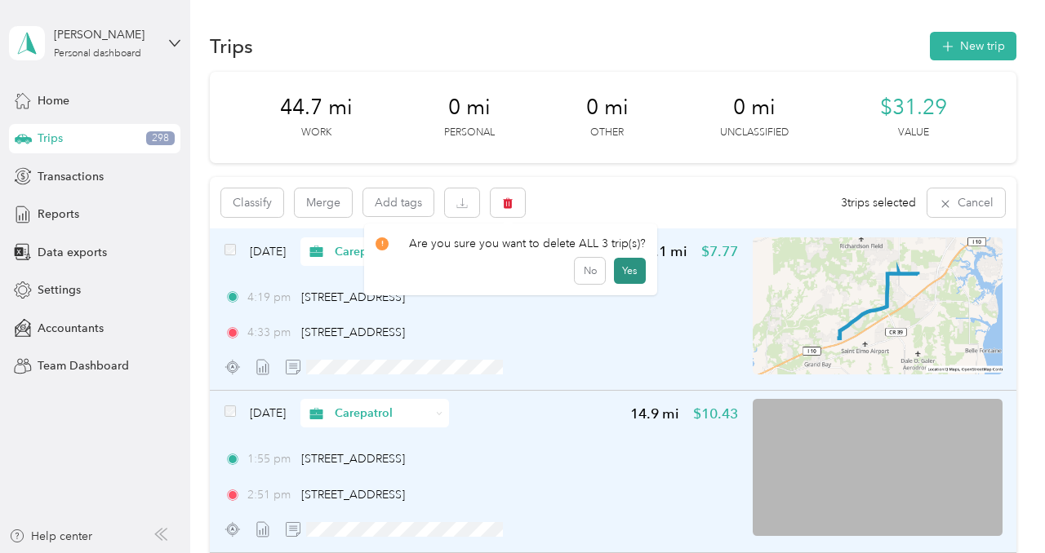
click at [622, 271] on button "Yes" at bounding box center [630, 271] width 32 height 26
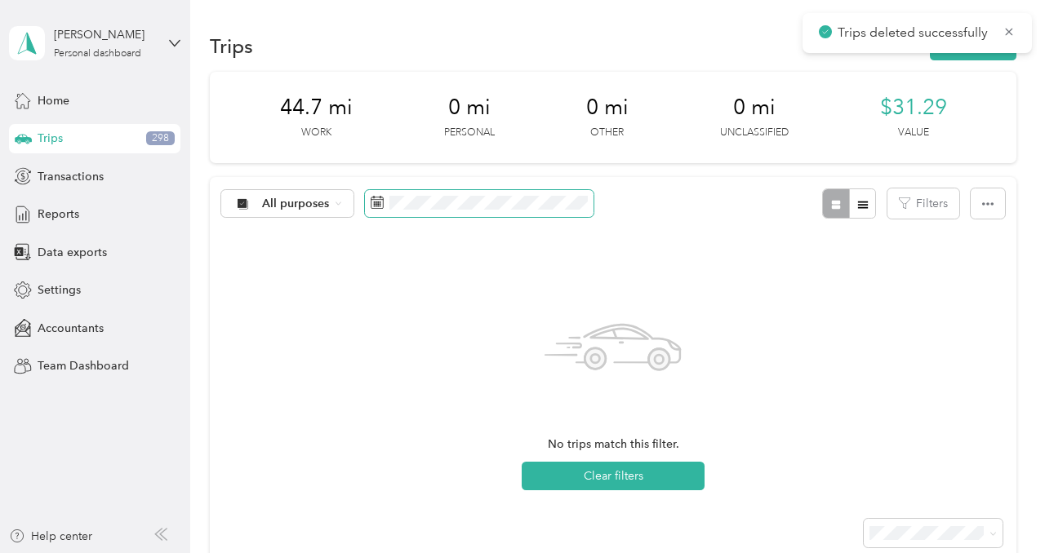
click at [420, 191] on span at bounding box center [479, 204] width 229 height 28
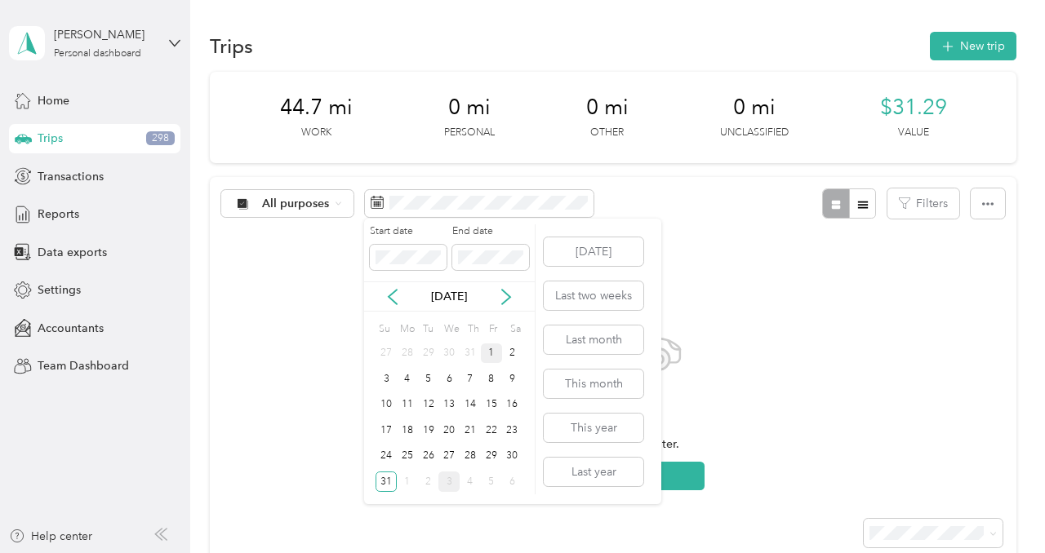
click at [491, 354] on div "1" at bounding box center [491, 354] width 21 height 20
click at [407, 376] on div "4" at bounding box center [407, 379] width 21 height 20
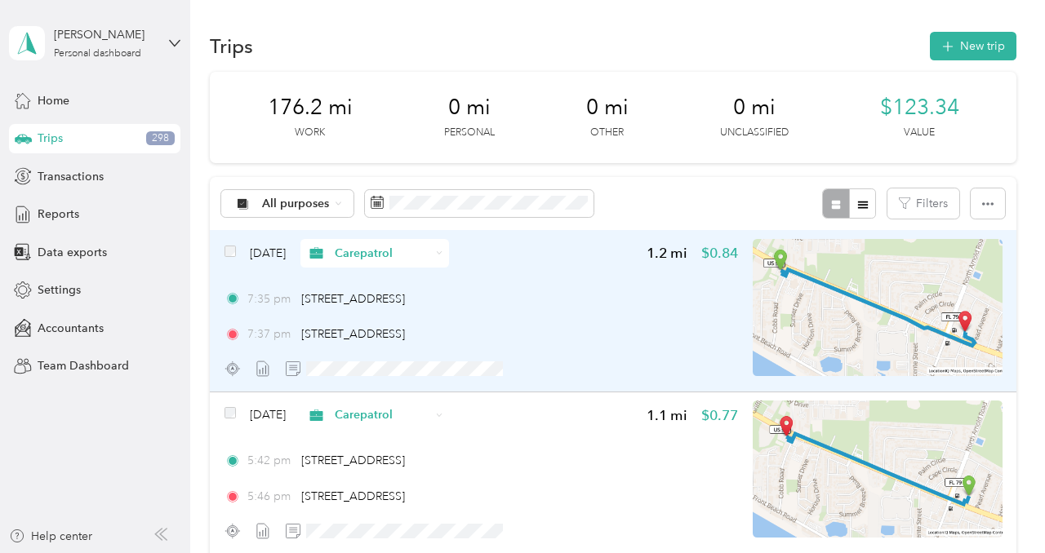
click at [624, 378] on div at bounding box center [481, 368] width 514 height 29
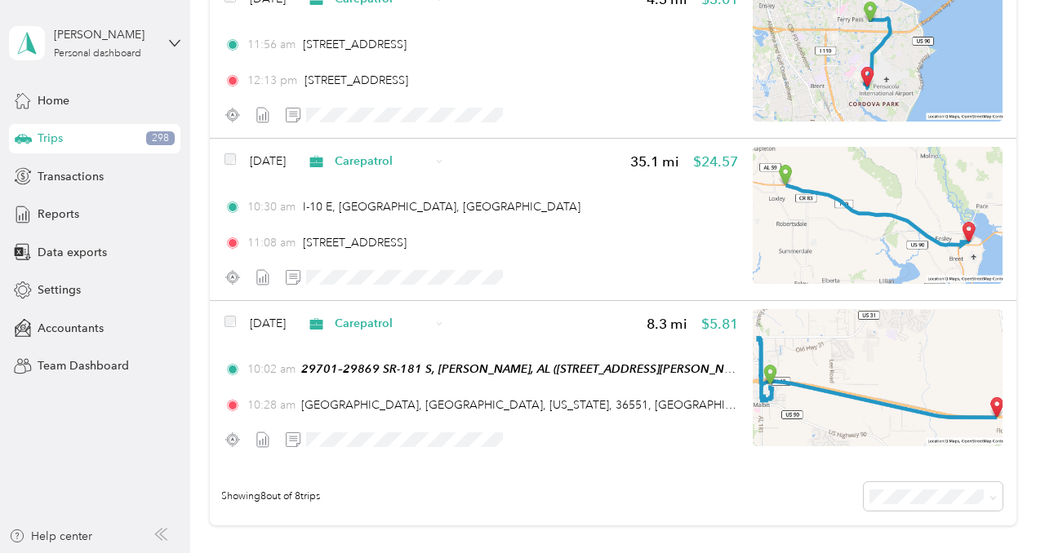
scroll to position [1078, 0]
